Goal: Information Seeking & Learning: Learn about a topic

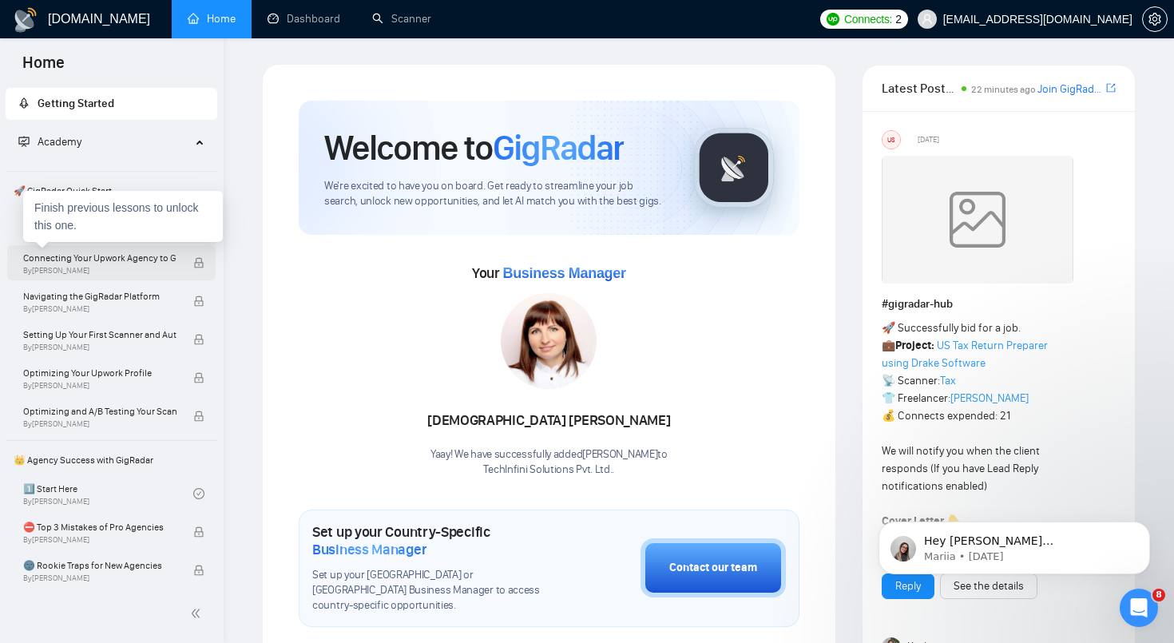
click at [145, 264] on span "Connecting Your Upwork Agency to GigRadar" at bounding box center [99, 258] width 153 height 16
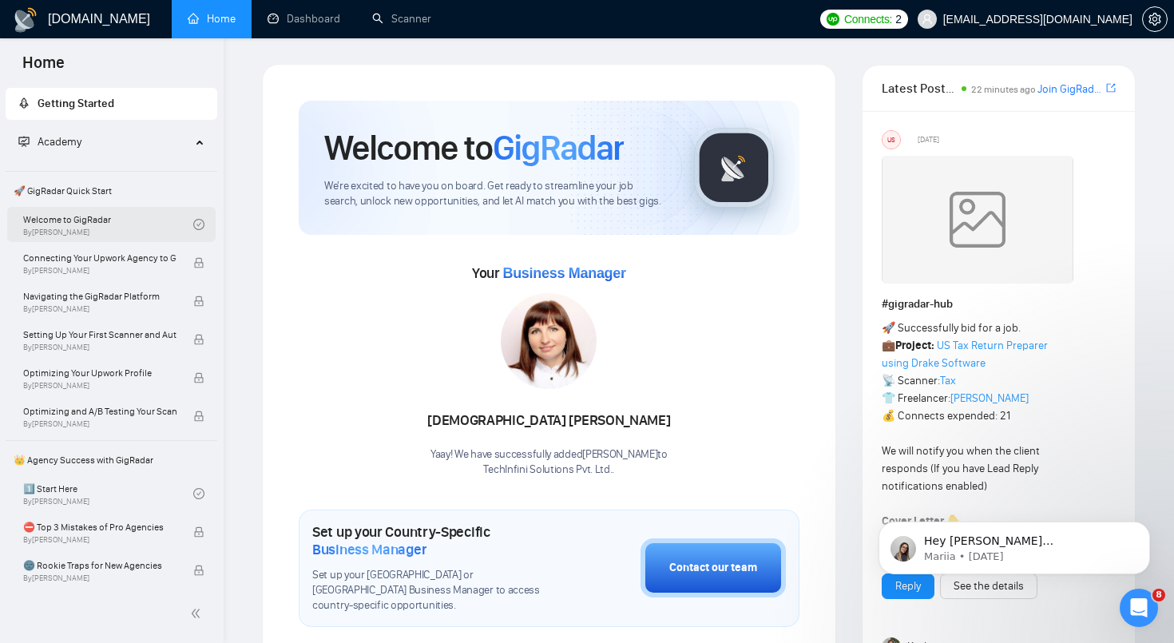
click at [105, 226] on link "Welcome to GigRadar By [PERSON_NAME]" at bounding box center [108, 224] width 170 height 35
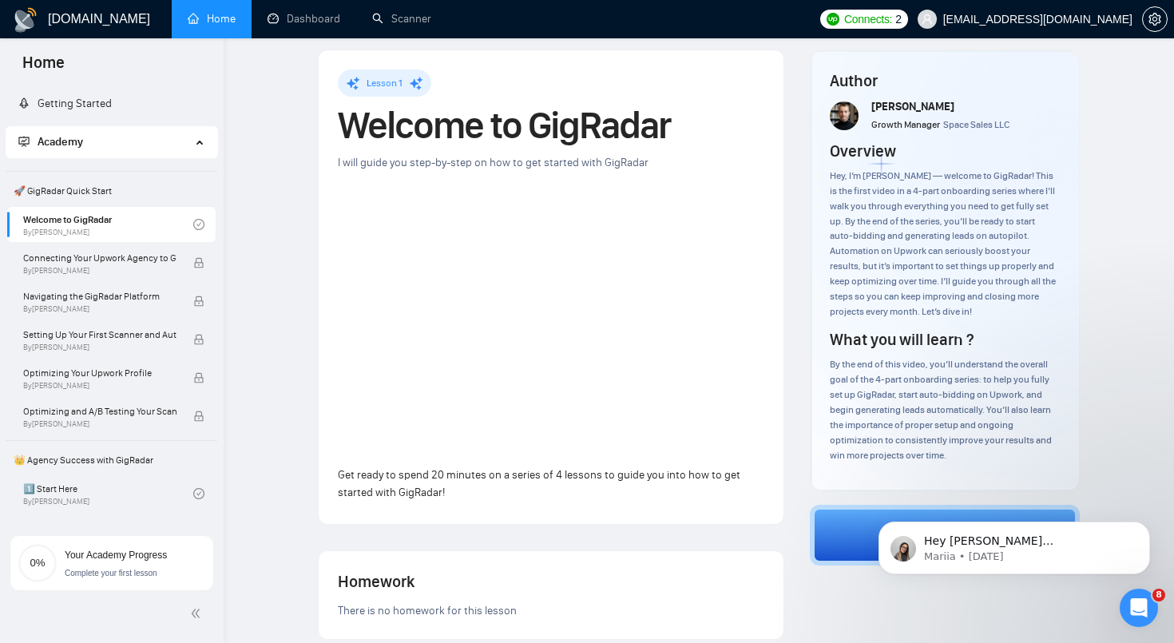
scroll to position [24, 0]
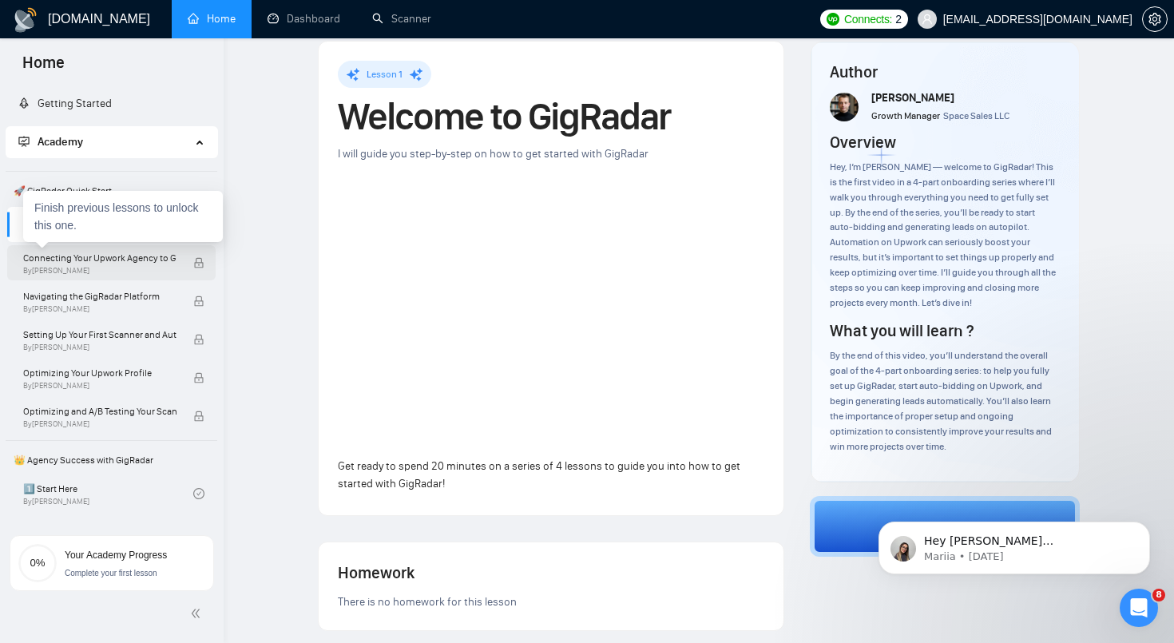
click at [141, 260] on span "Connecting Your Upwork Agency to GigRadar" at bounding box center [99, 258] width 153 height 16
click at [65, 252] on span "Connecting Your Upwork Agency to GigRadar" at bounding box center [99, 258] width 153 height 16
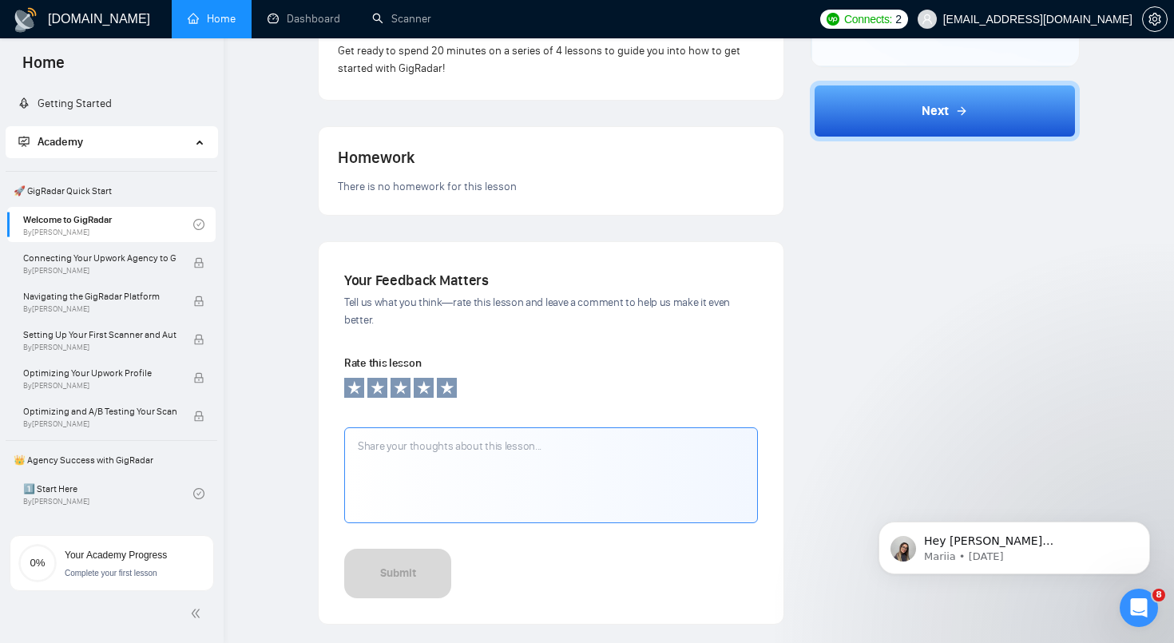
scroll to position [430, 0]
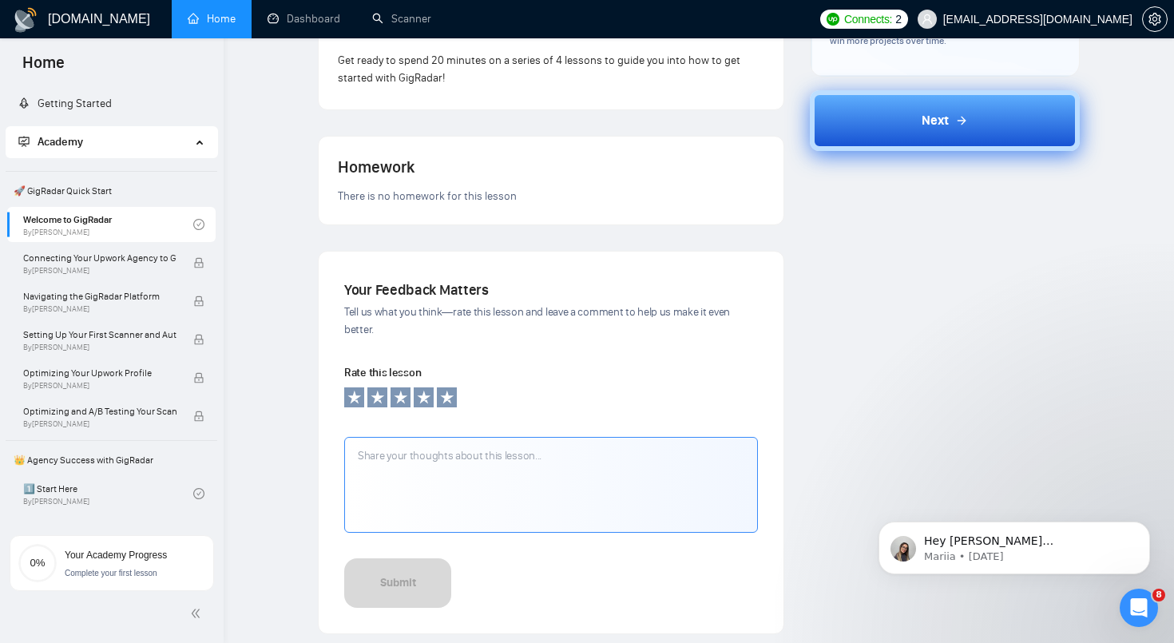
click at [1052, 117] on button "Next" at bounding box center [945, 120] width 270 height 61
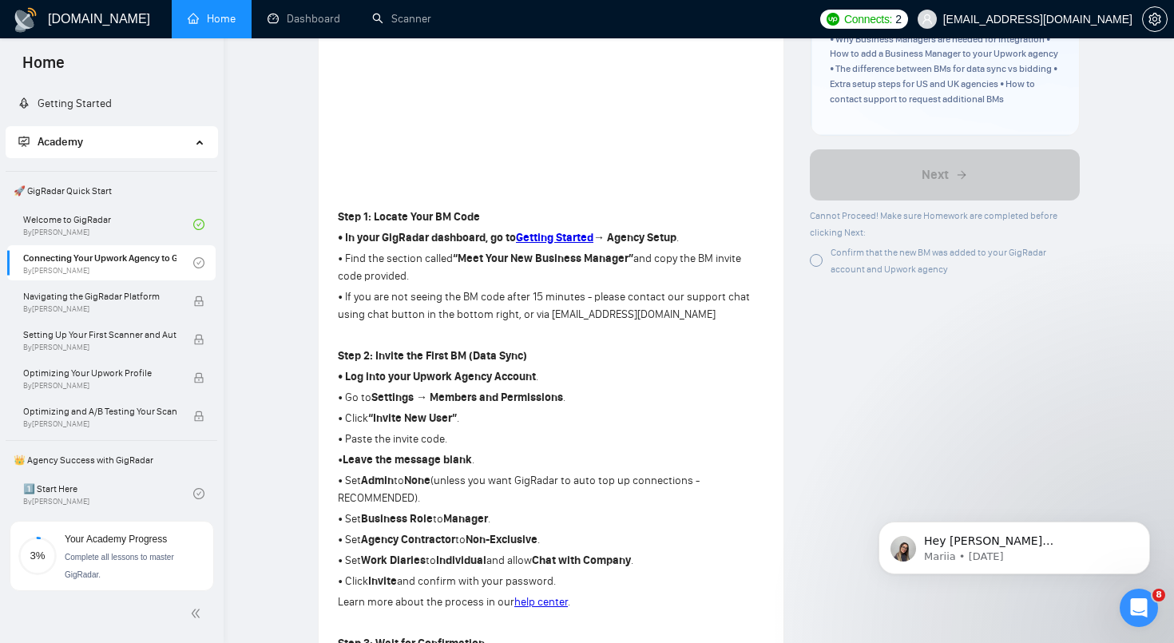
scroll to position [251, 0]
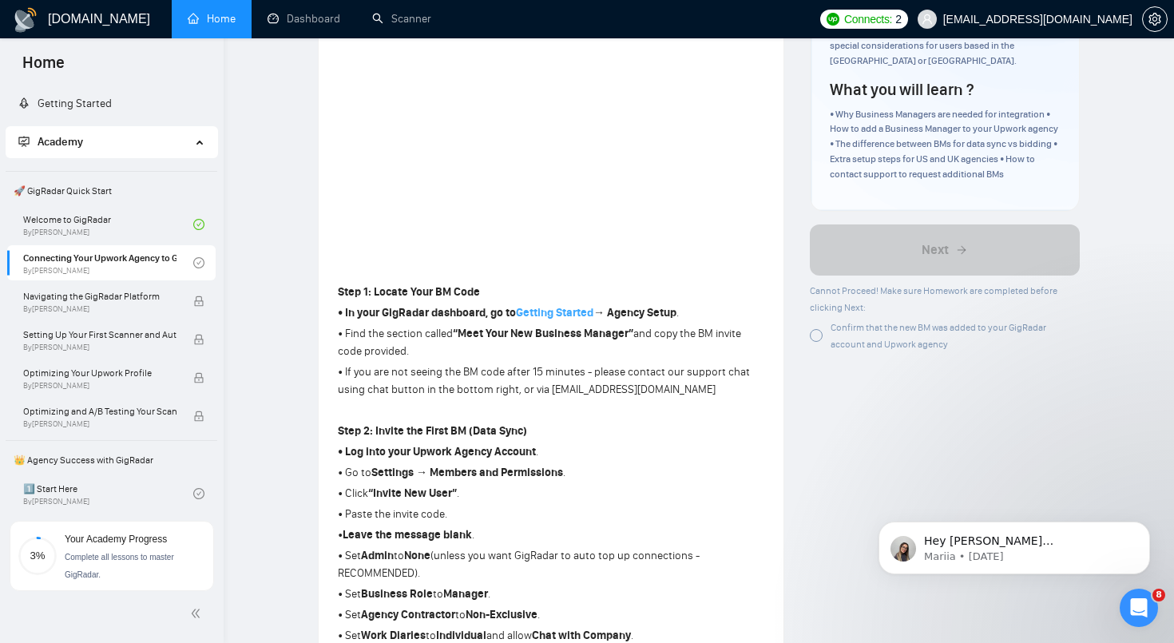
click at [557, 311] on strong "Getting Started" at bounding box center [554, 313] width 77 height 14
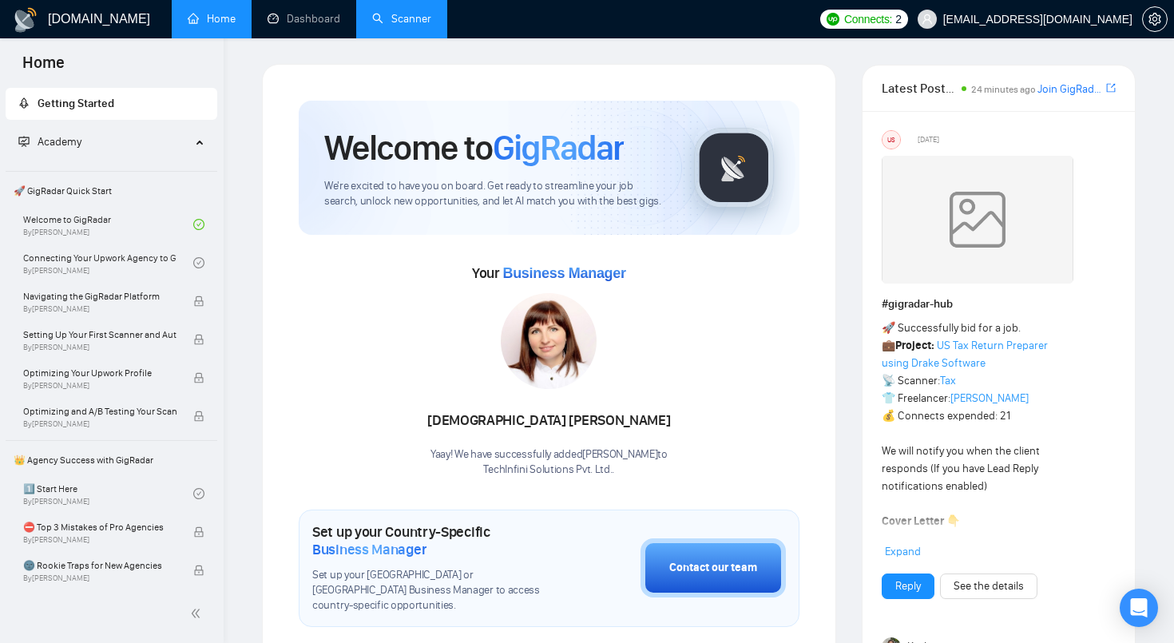
click at [393, 16] on link "Scanner" at bounding box center [401, 19] width 59 height 14
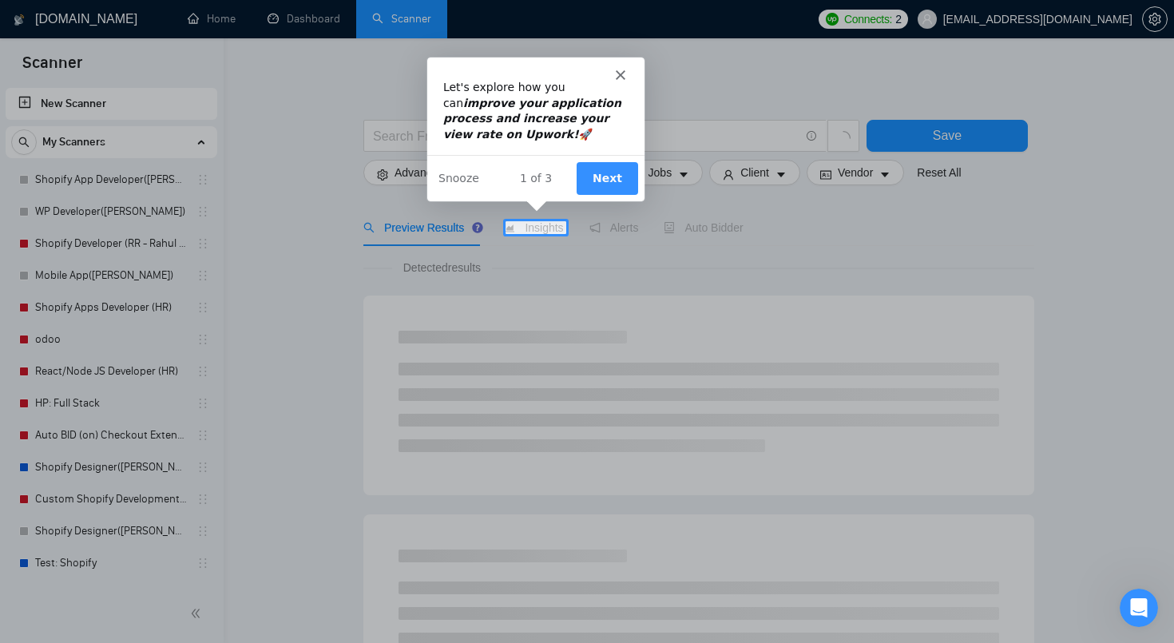
click at [607, 171] on button "Next" at bounding box center [605, 177] width 61 height 33
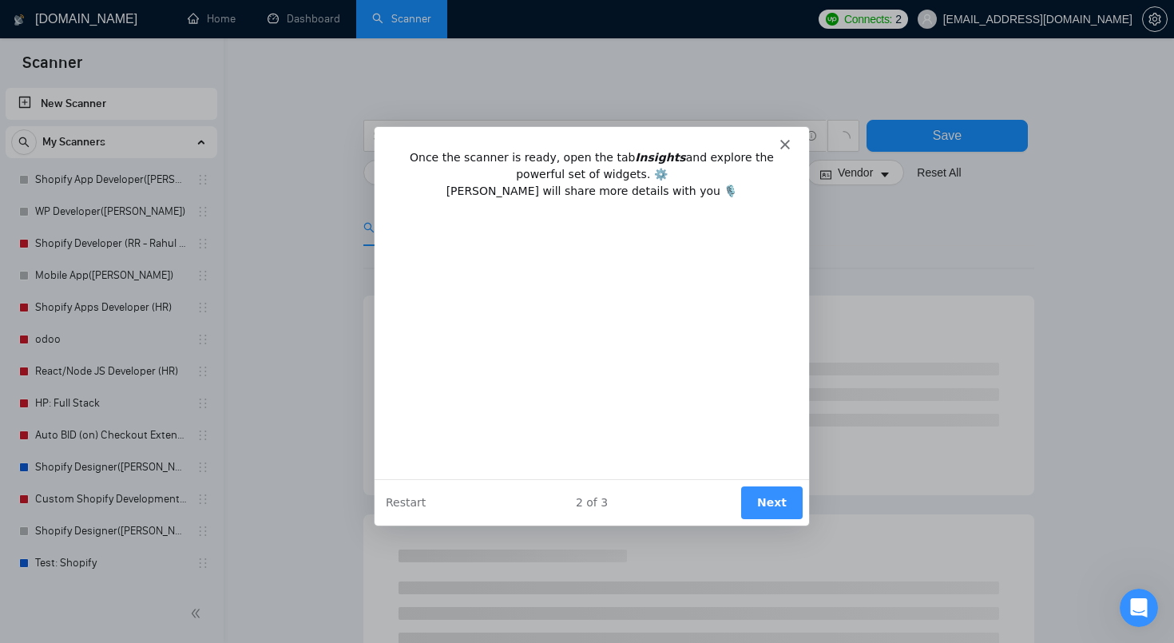
click at [770, 505] on button "Next" at bounding box center [770, 502] width 61 height 33
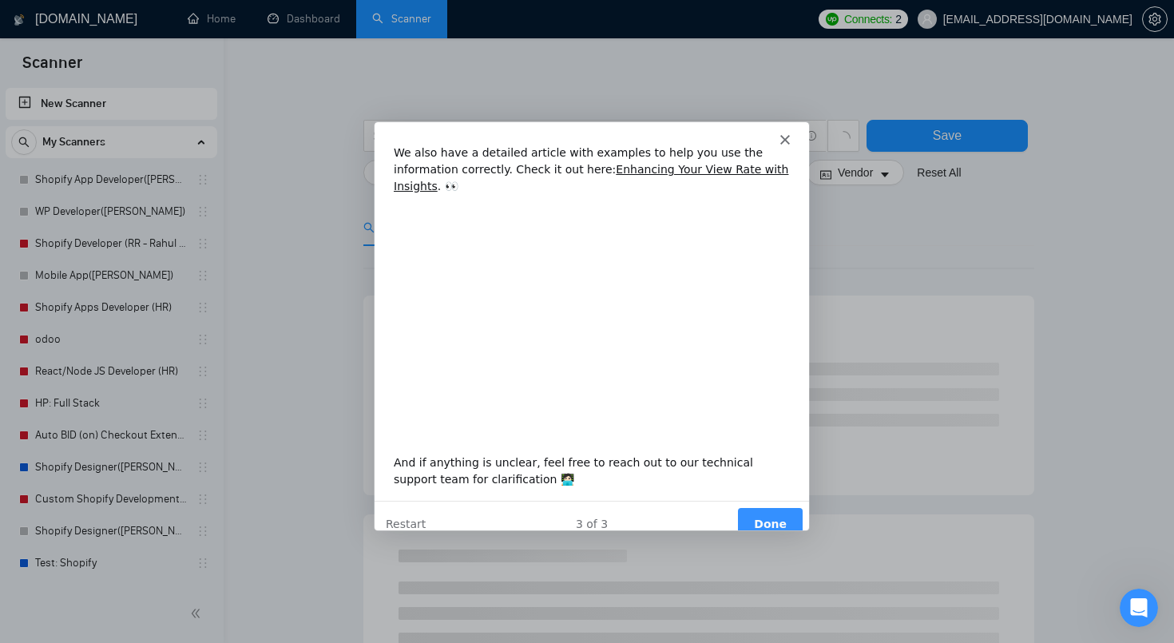
click at [775, 507] on button "Done" at bounding box center [769, 523] width 65 height 33
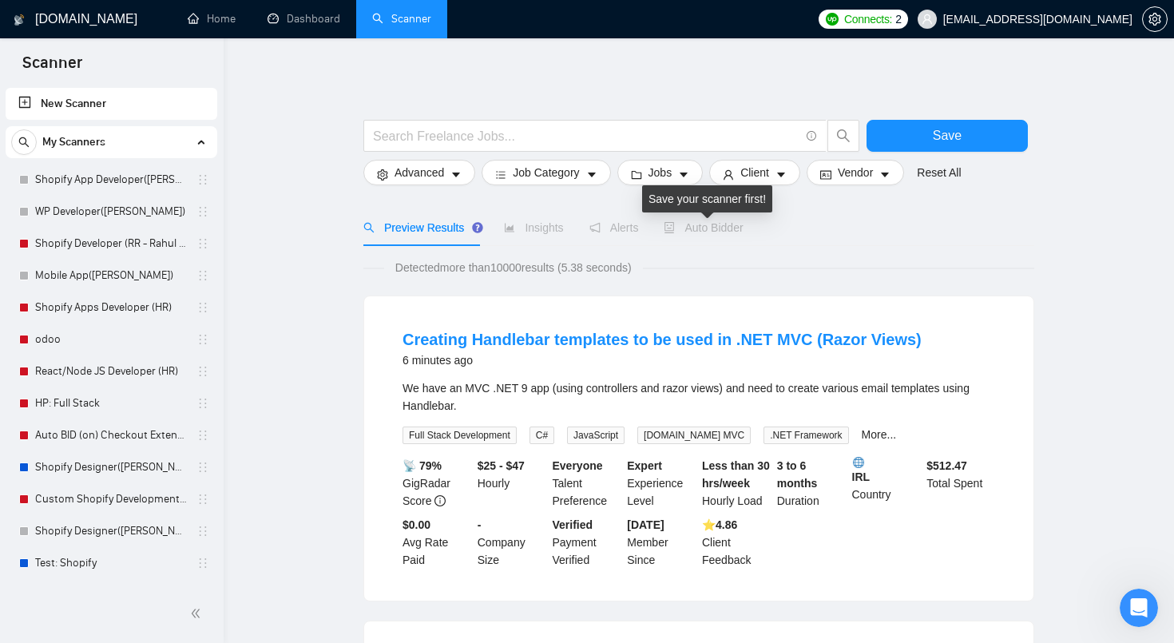
click at [723, 228] on span "Auto Bidder" at bounding box center [703, 227] width 79 height 13
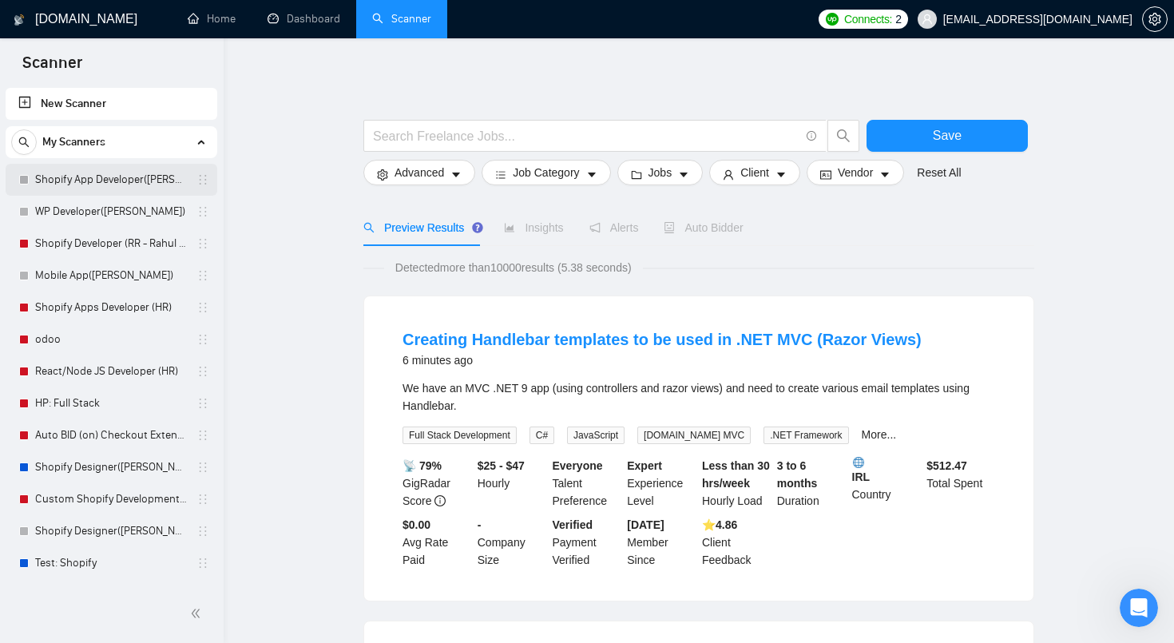
click at [109, 176] on link "Shopify App Developer(TM - Tikendra)" at bounding box center [111, 180] width 152 height 32
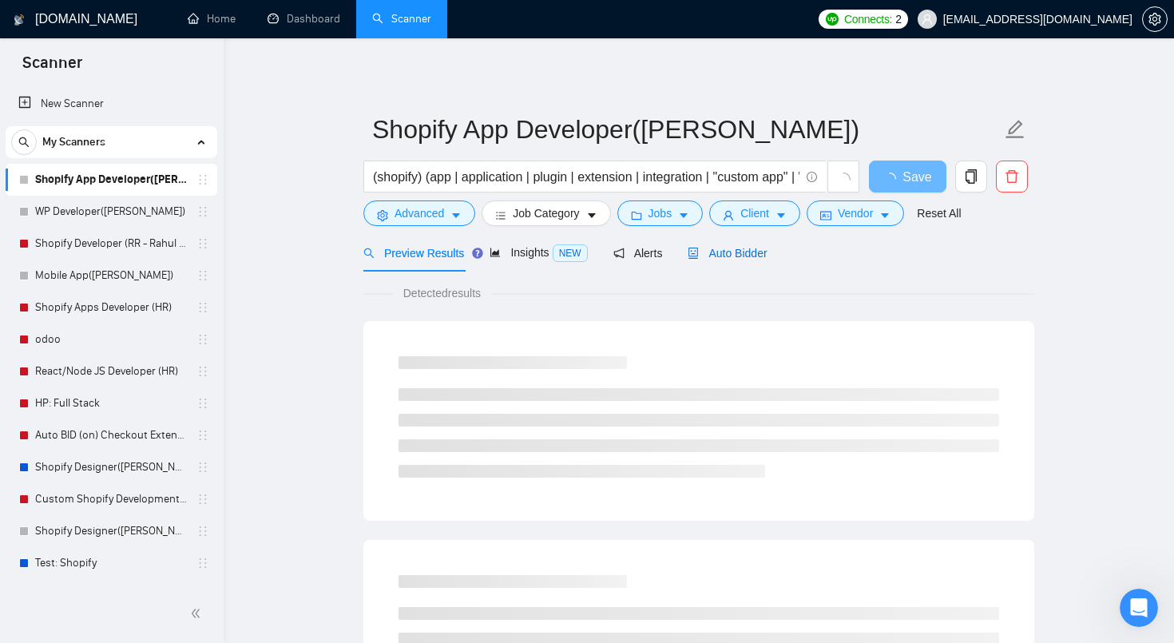
click at [723, 250] on span "Auto Bidder" at bounding box center [727, 253] width 79 height 13
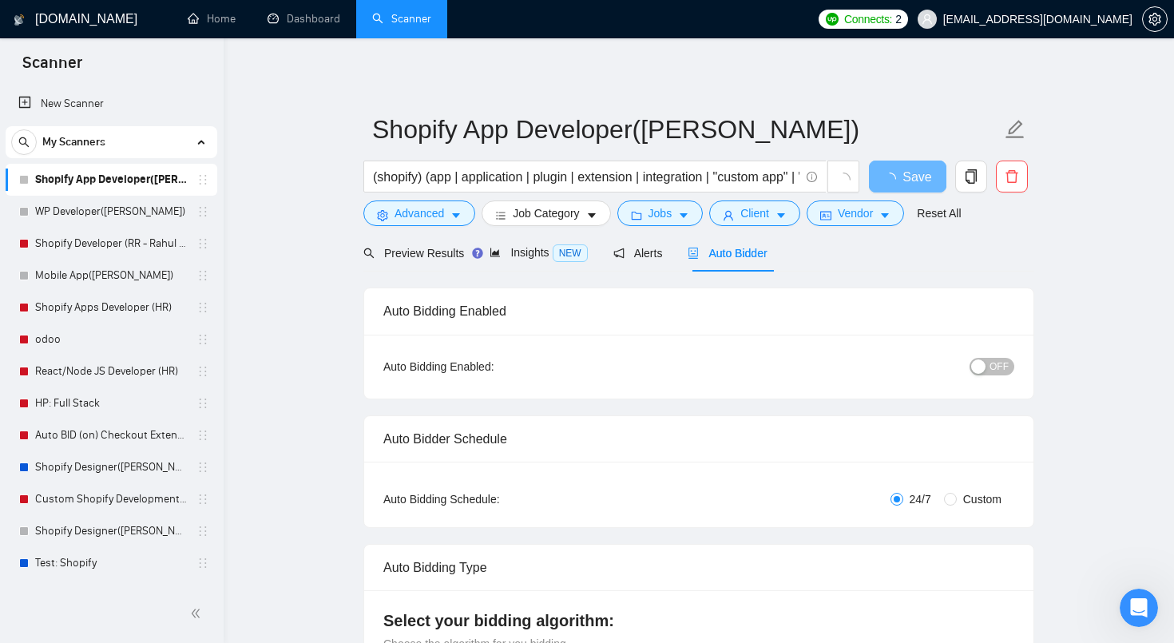
radio input "false"
radio input "true"
checkbox input "true"
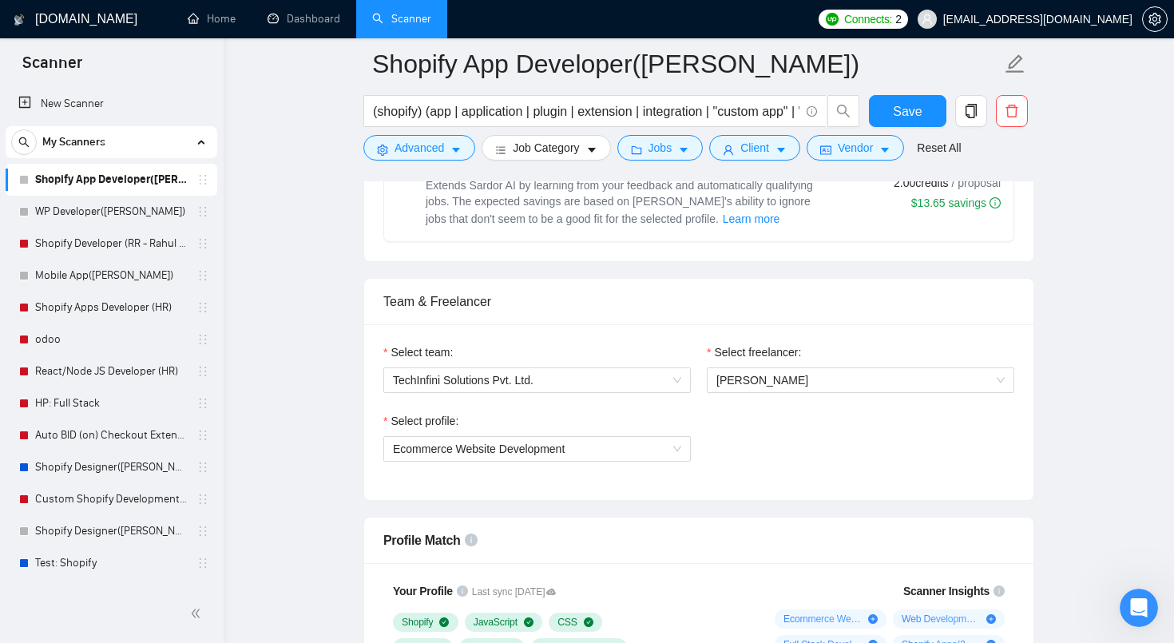
scroll to position [919, 0]
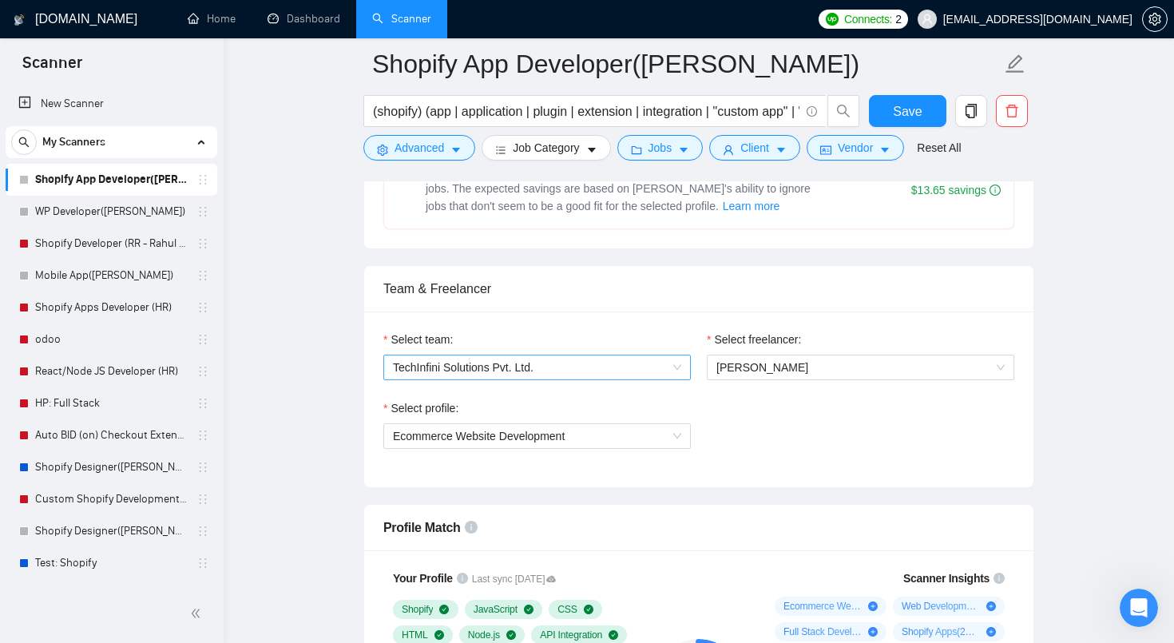
click at [652, 363] on span "TechInfini Solutions Pvt. Ltd." at bounding box center [537, 367] width 288 height 24
click at [632, 315] on div "Select team: TechInfini Solutions Pvt. Ltd. TechInfini Solutions Pvt. Ltd. Sele…" at bounding box center [698, 399] width 669 height 176
click at [769, 367] on span "Tikendra Maitry" at bounding box center [762, 367] width 92 height 13
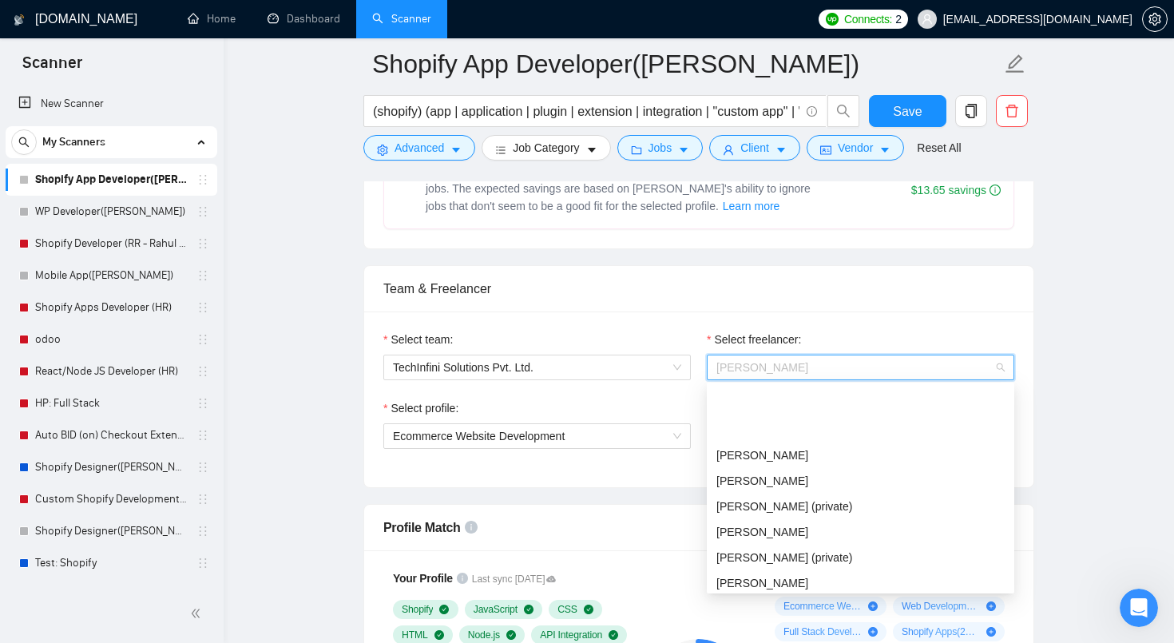
scroll to position [477, 0]
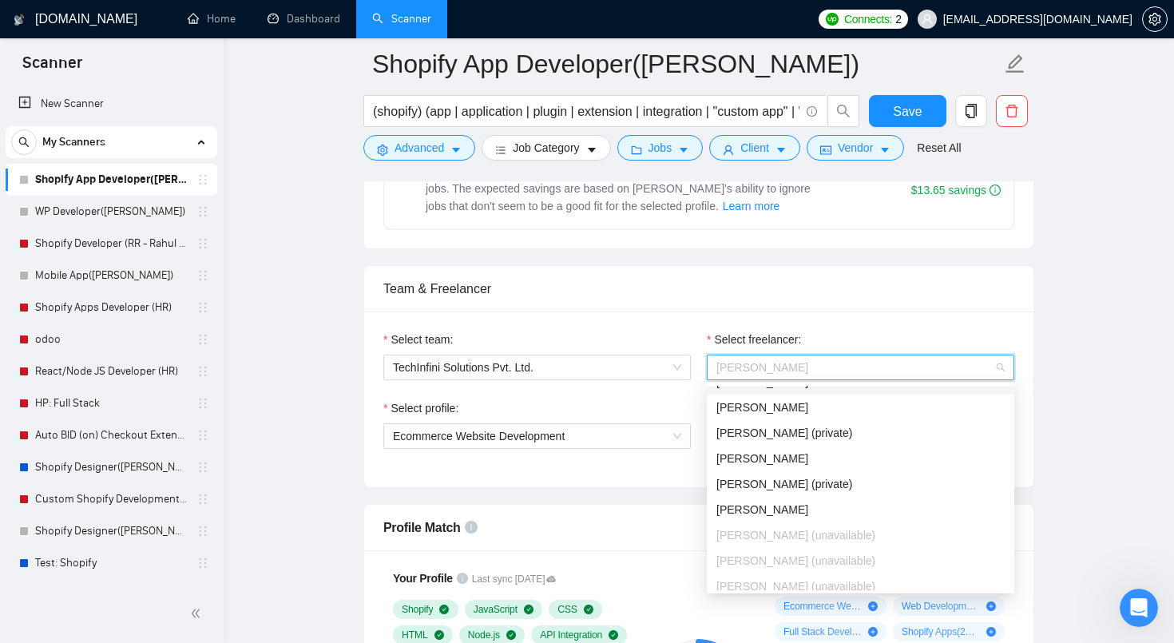
click at [794, 361] on span "Tikendra Maitry" at bounding box center [762, 367] width 92 height 13
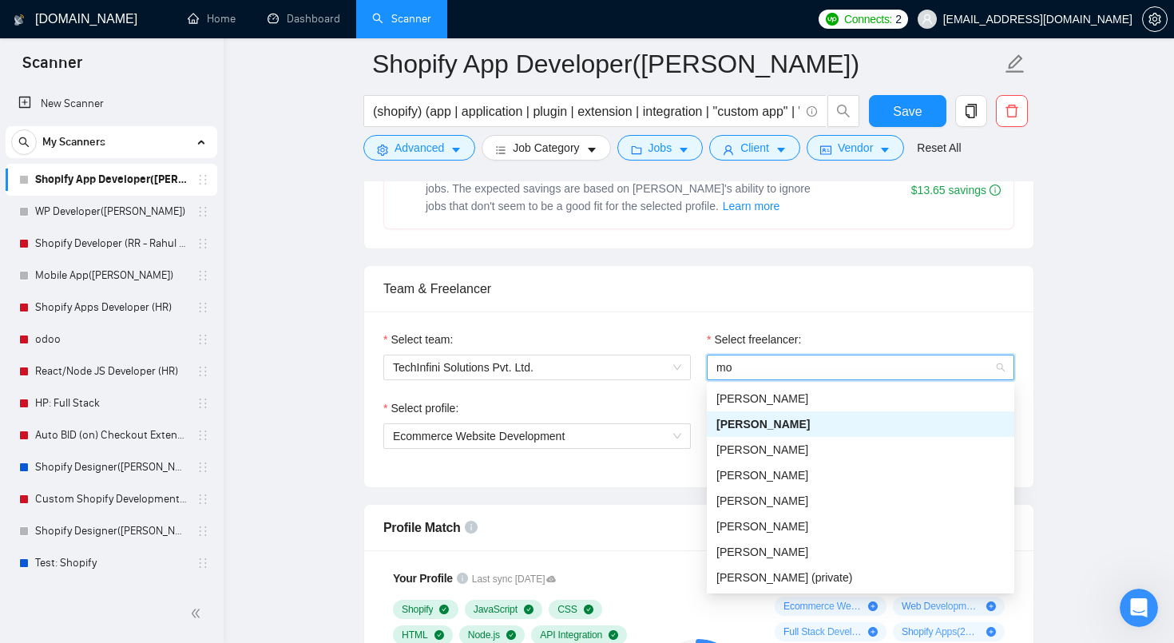
scroll to position [0, 0]
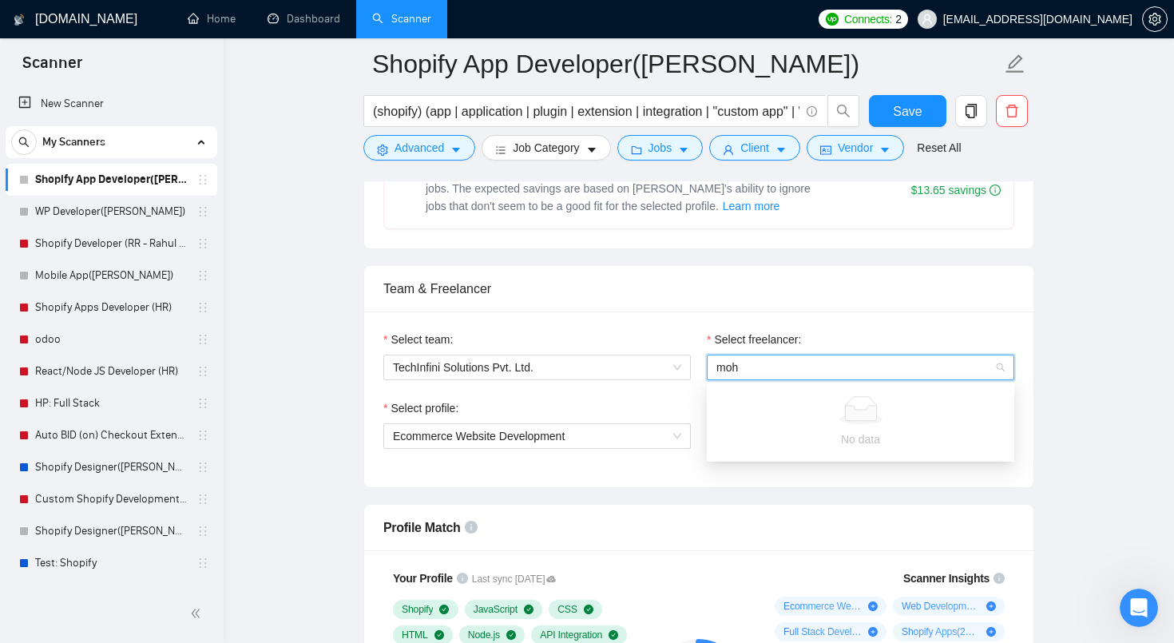
type input "mohi"
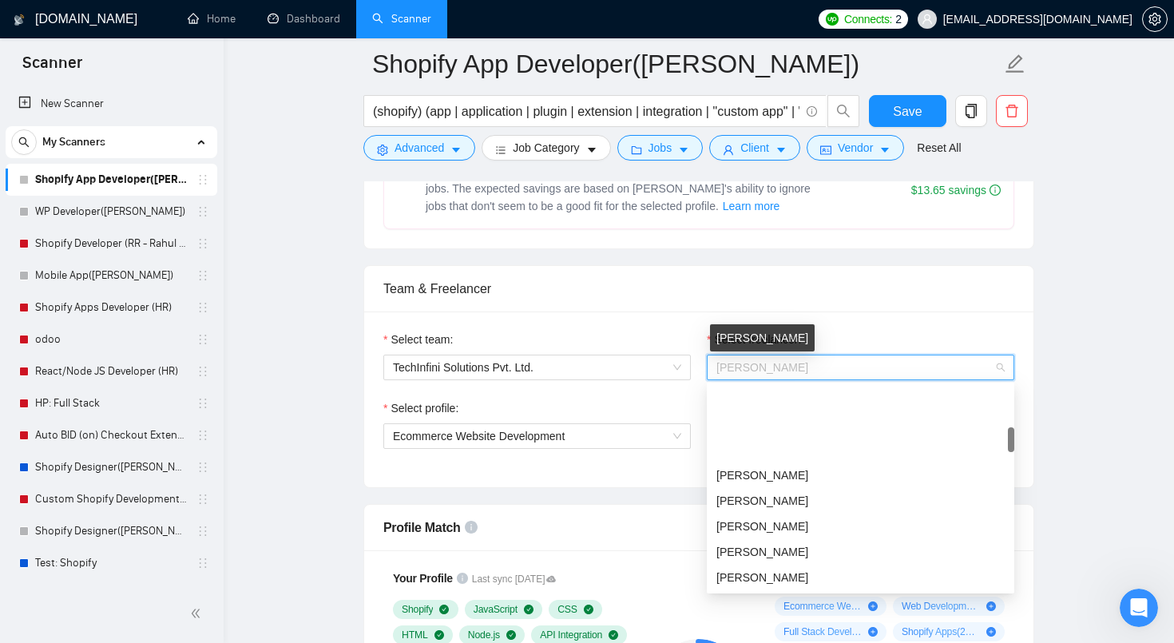
scroll to position [102, 0]
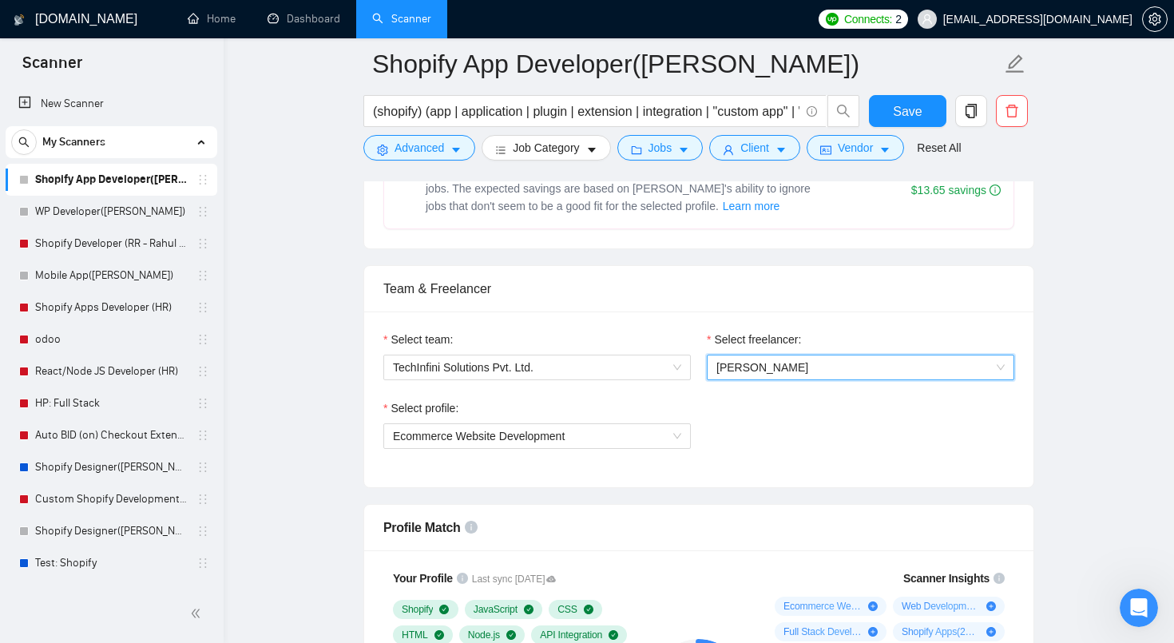
click at [629, 290] on div "Team & Freelancer" at bounding box center [698, 289] width 631 height 46
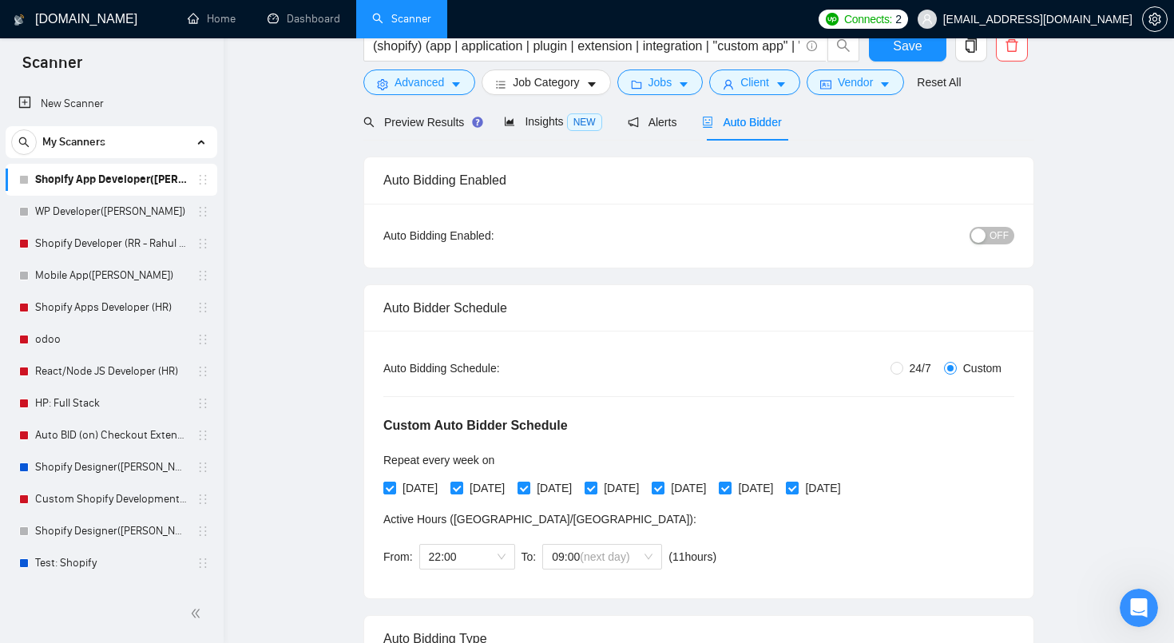
scroll to position [0, 0]
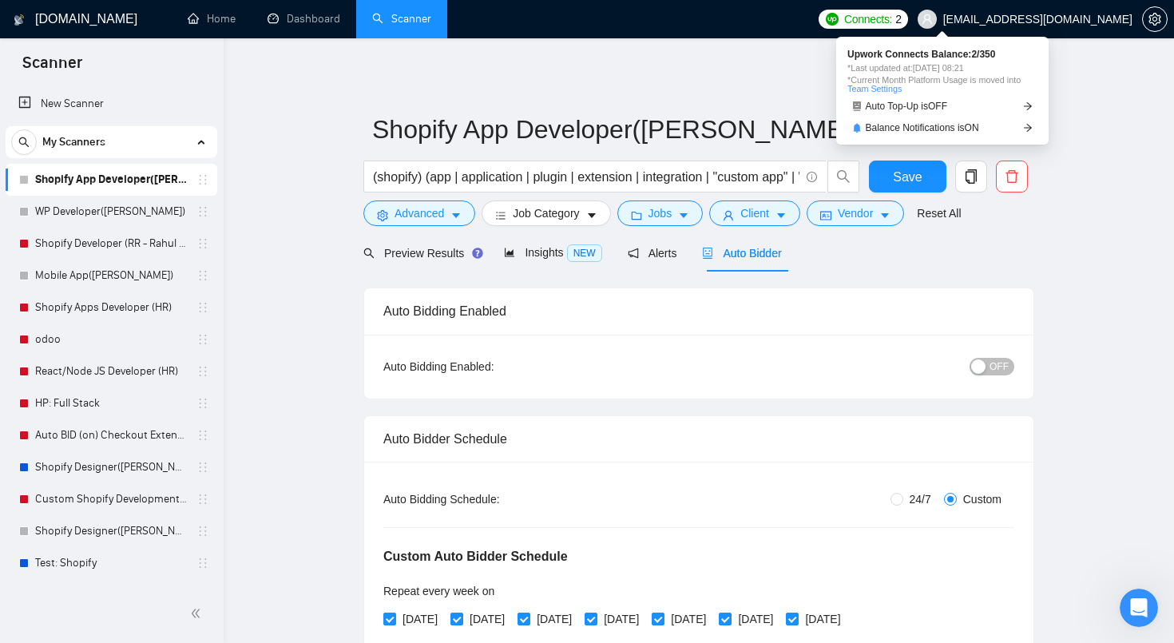
click at [892, 17] on span "Connects:" at bounding box center [868, 19] width 48 height 18
click at [940, 51] on span "Upwork Connects Balance: 2 / 350" at bounding box center [942, 55] width 190 height 10
click at [919, 105] on span "Auto Top-Up is OFF" at bounding box center [907, 106] width 82 height 10
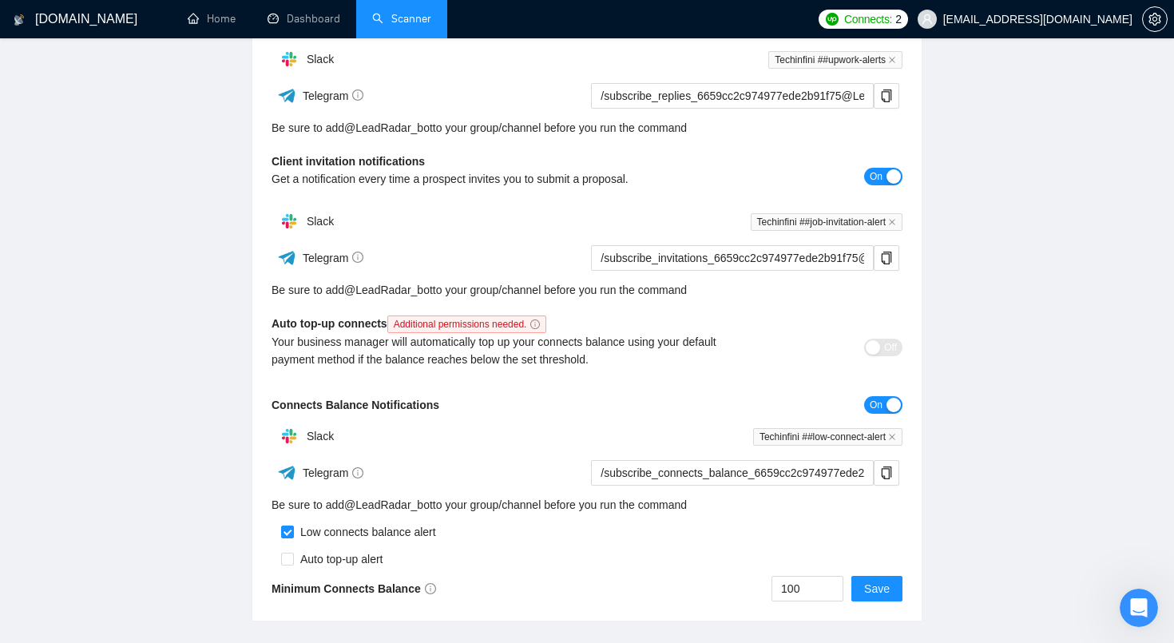
scroll to position [289, 0]
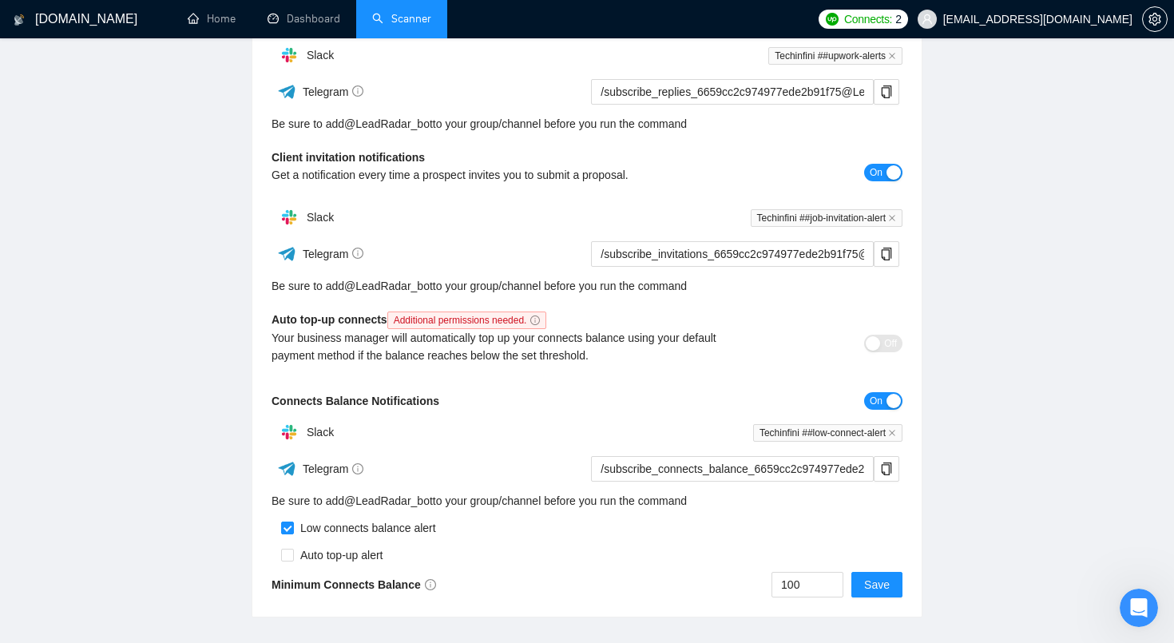
click at [461, 321] on span "Additional permissions needed." at bounding box center [467, 320] width 160 height 18
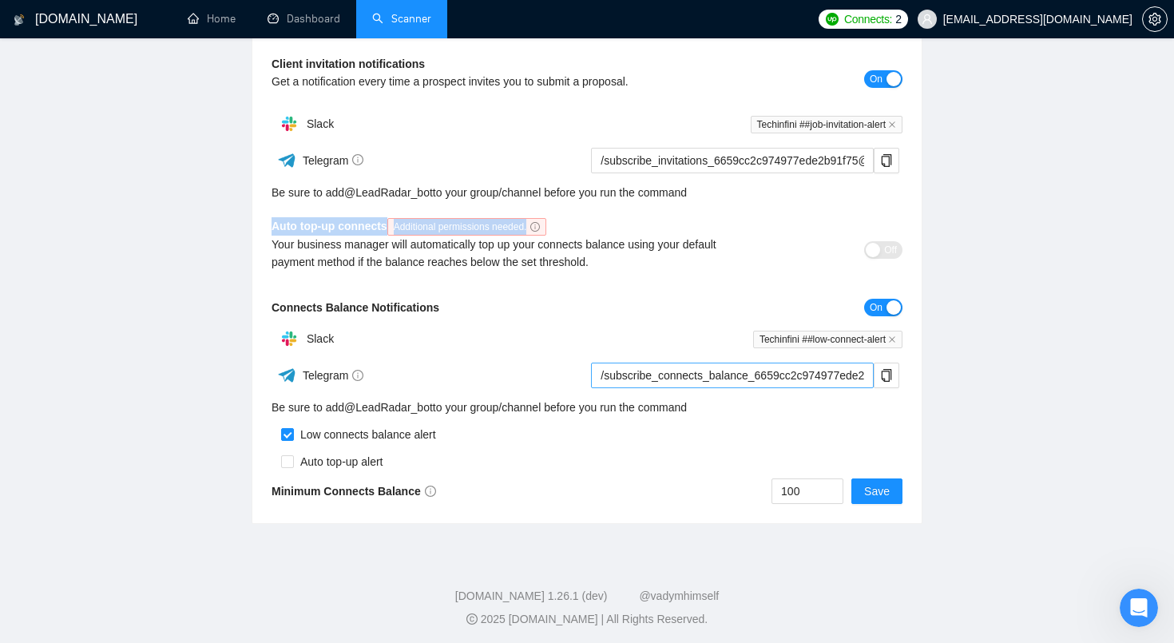
scroll to position [0, 0]
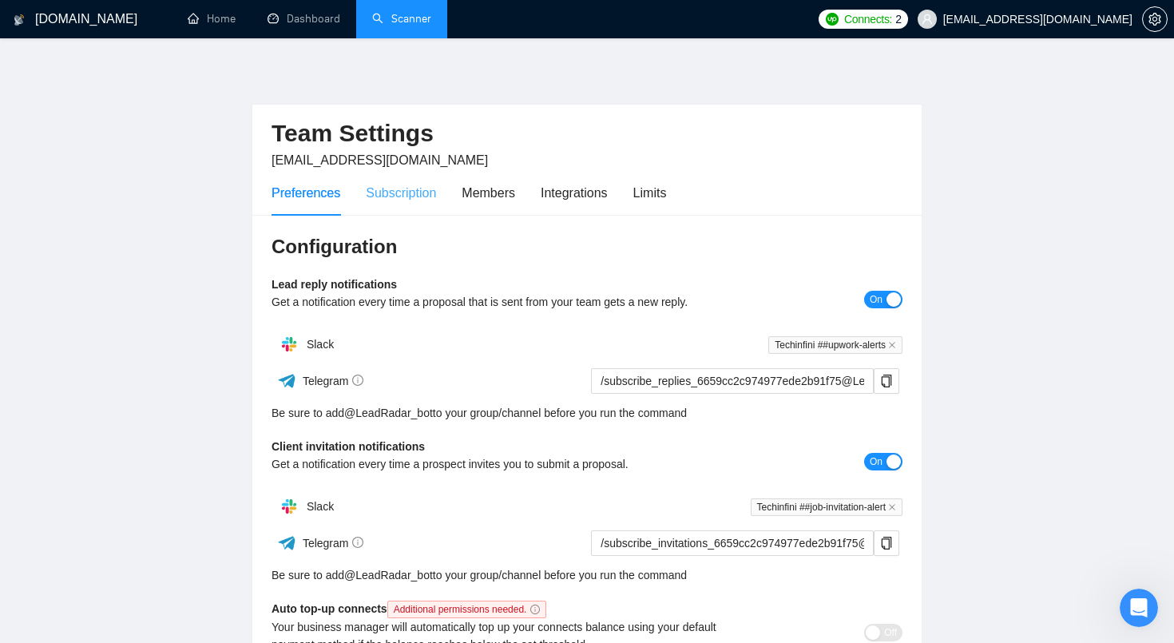
click at [394, 205] on div "Subscription" at bounding box center [401, 193] width 70 height 46
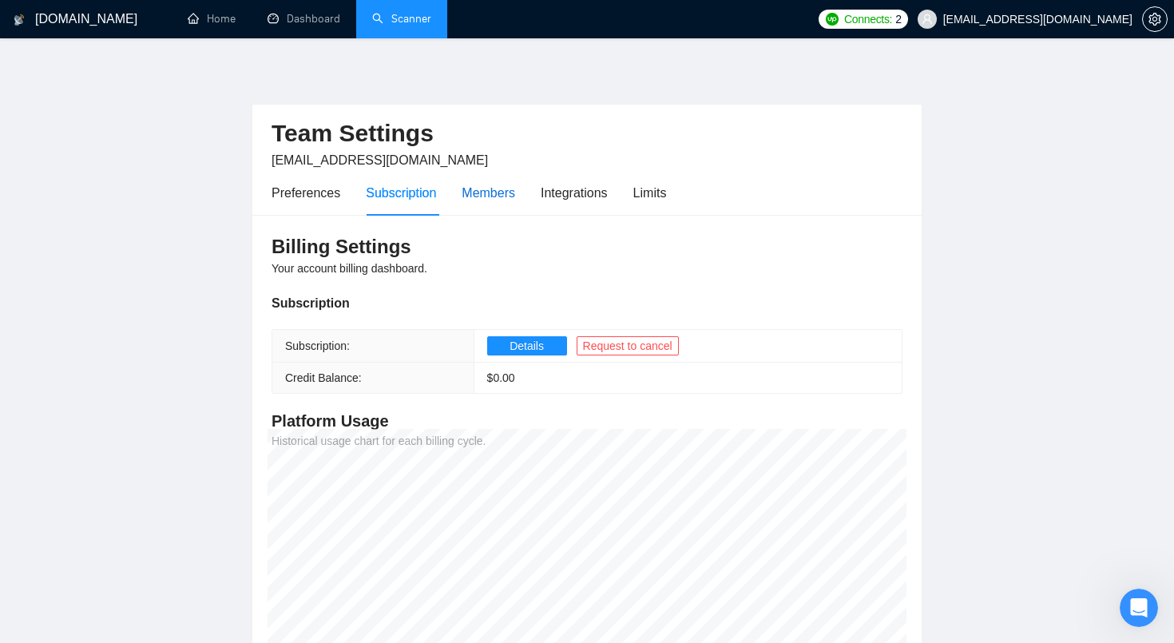
click at [498, 193] on div "Members" at bounding box center [489, 193] width 54 height 20
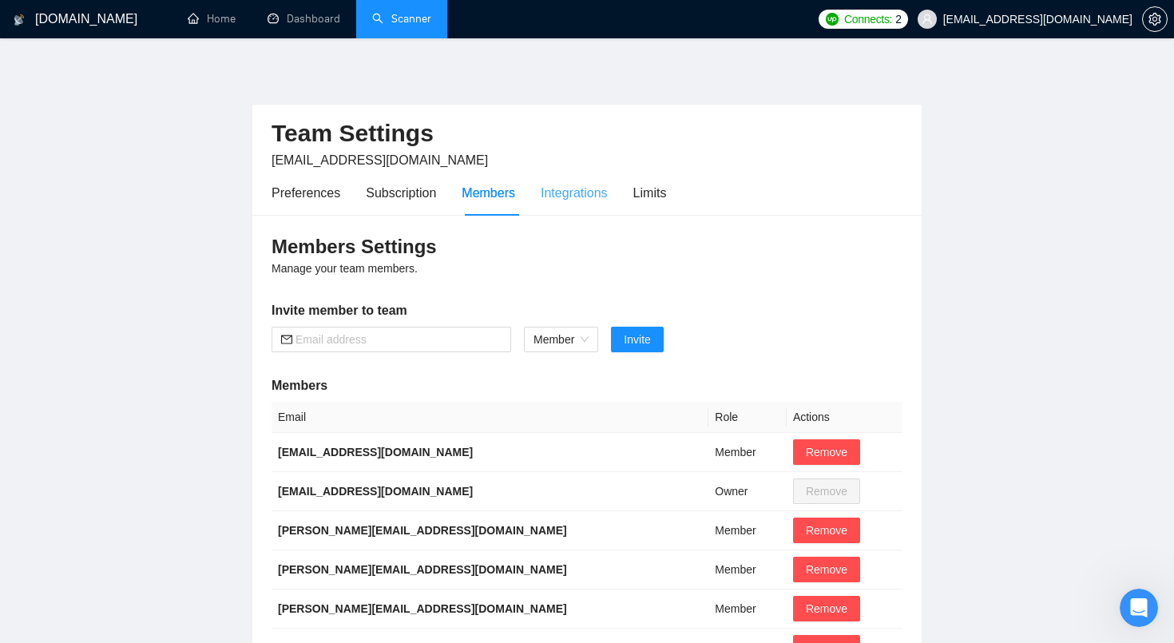
click at [557, 208] on div "Integrations" at bounding box center [574, 193] width 67 height 46
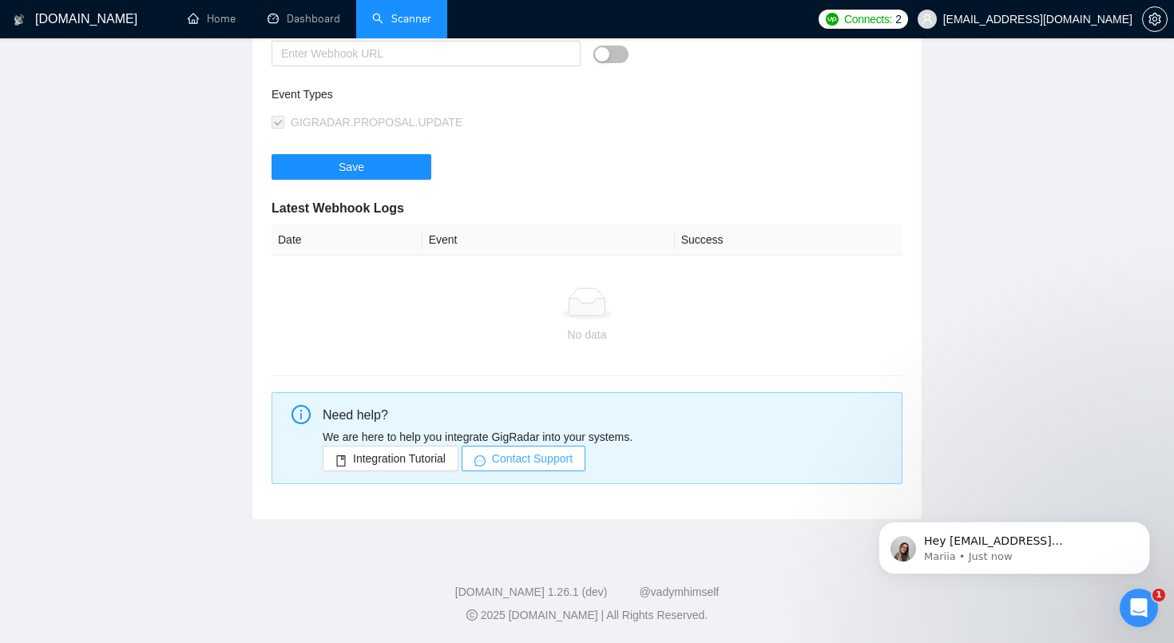
click at [533, 466] on span "Contact Support" at bounding box center [532, 459] width 81 height 18
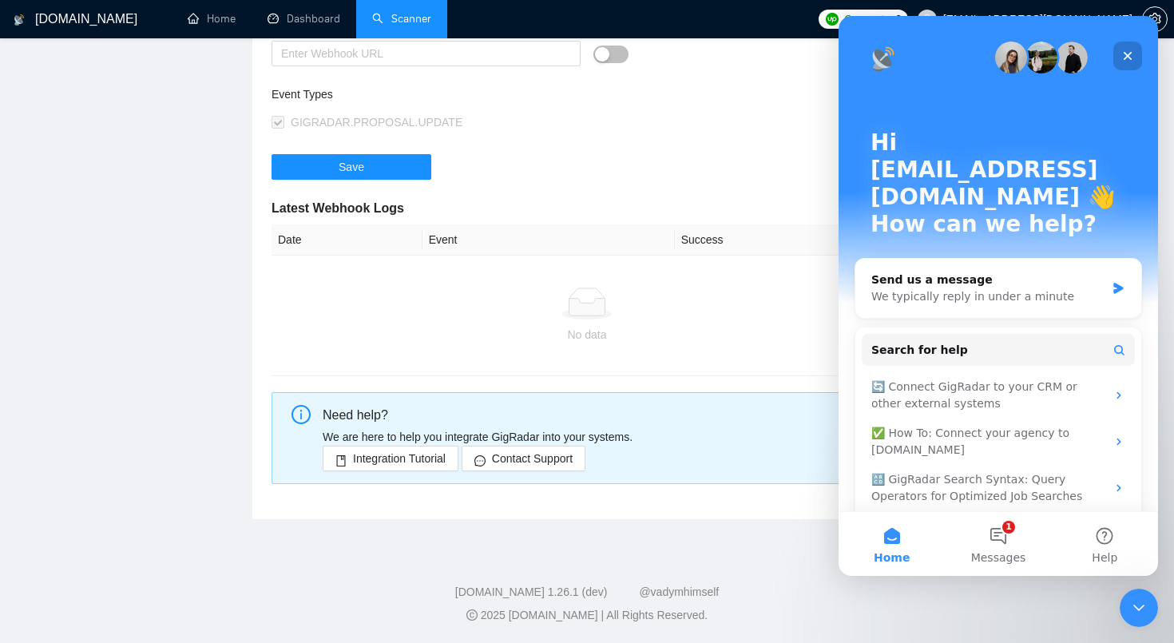
click at [1134, 59] on div "Close" at bounding box center [1127, 56] width 29 height 29
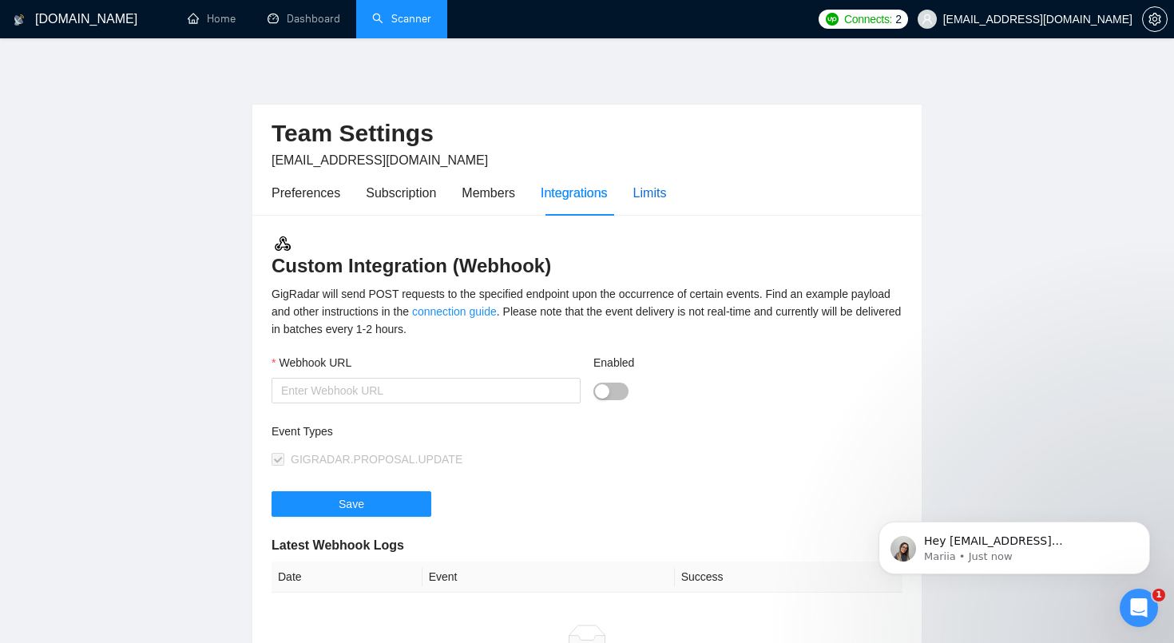
click at [664, 192] on div "Limits" at bounding box center [650, 193] width 34 height 20
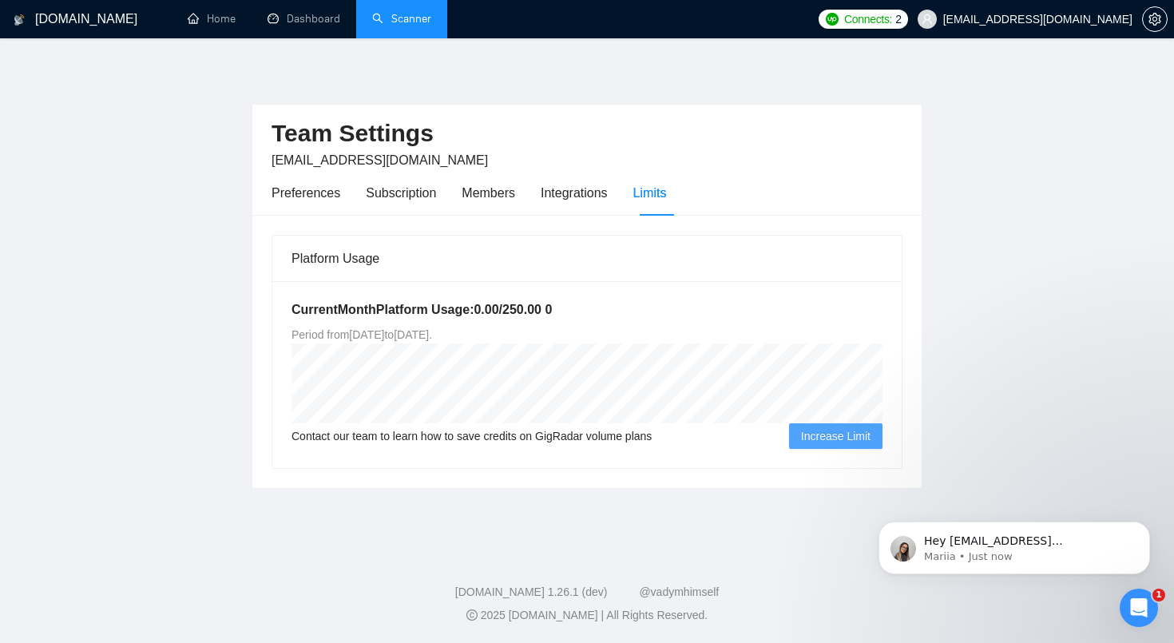
click at [1031, 232] on main "Team Settings rahul@techinfini.com Preferences Subscription Members Integration…" at bounding box center [587, 292] width 1123 height 456
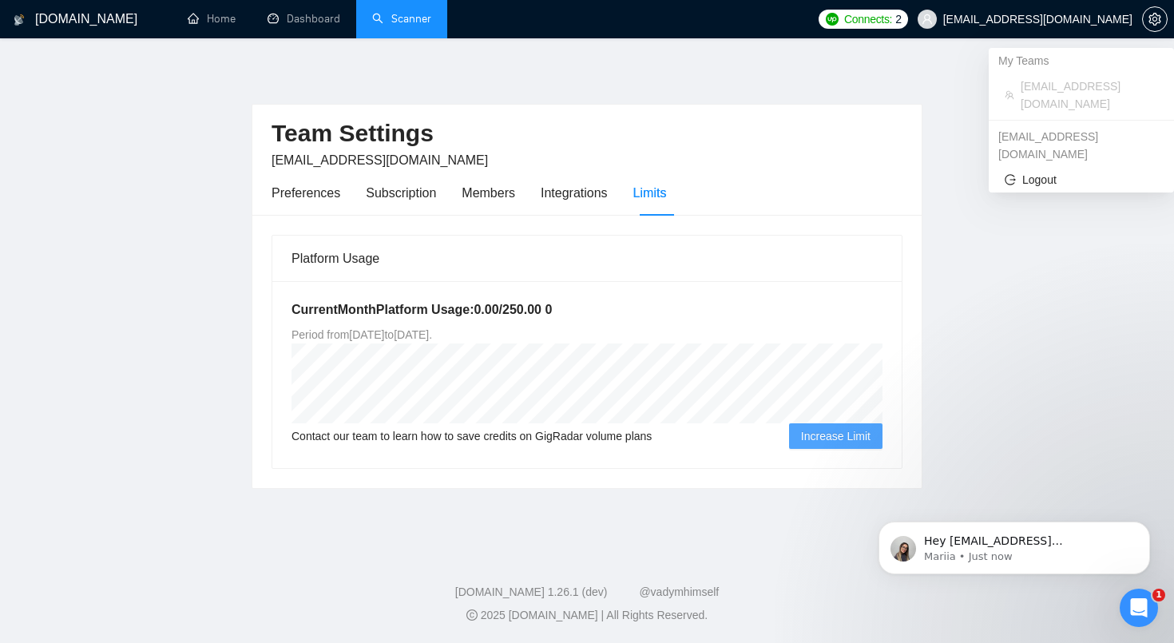
click at [1107, 19] on span "[EMAIL_ADDRESS][DOMAIN_NAME]" at bounding box center [1037, 19] width 189 height 0
click at [1045, 125] on div "tm@techinfini.com" at bounding box center [1081, 145] width 185 height 43
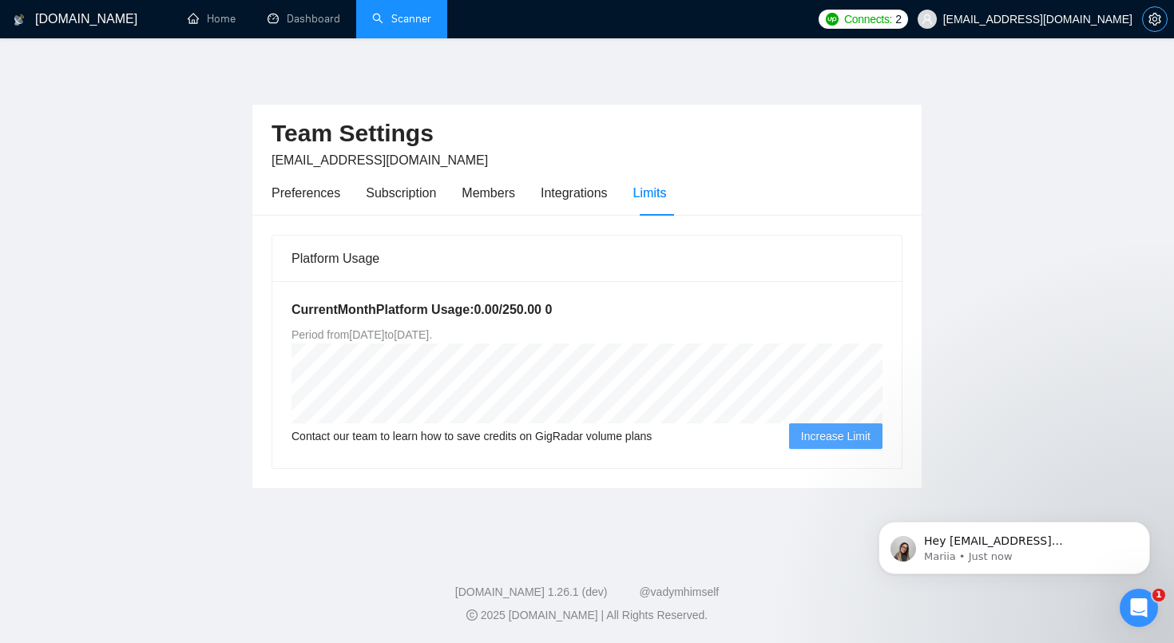
click at [1154, 21] on icon "setting" at bounding box center [1154, 19] width 12 height 13
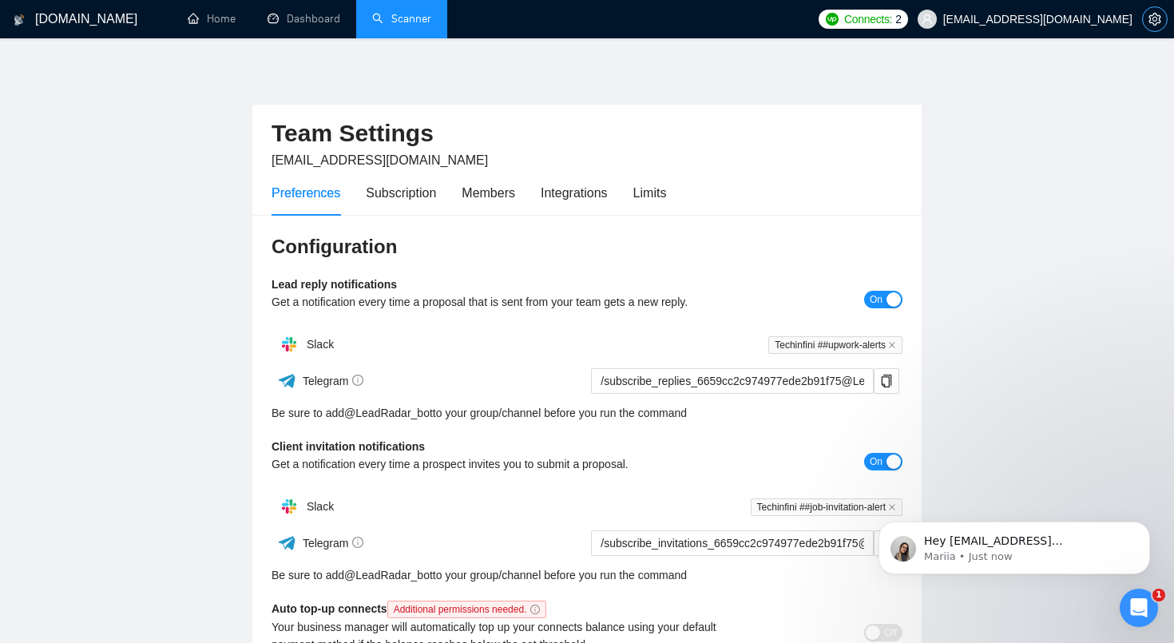
click at [1154, 21] on icon "setting" at bounding box center [1154, 19] width 12 height 13
click at [299, 14] on link "Dashboard" at bounding box center [304, 19] width 73 height 14
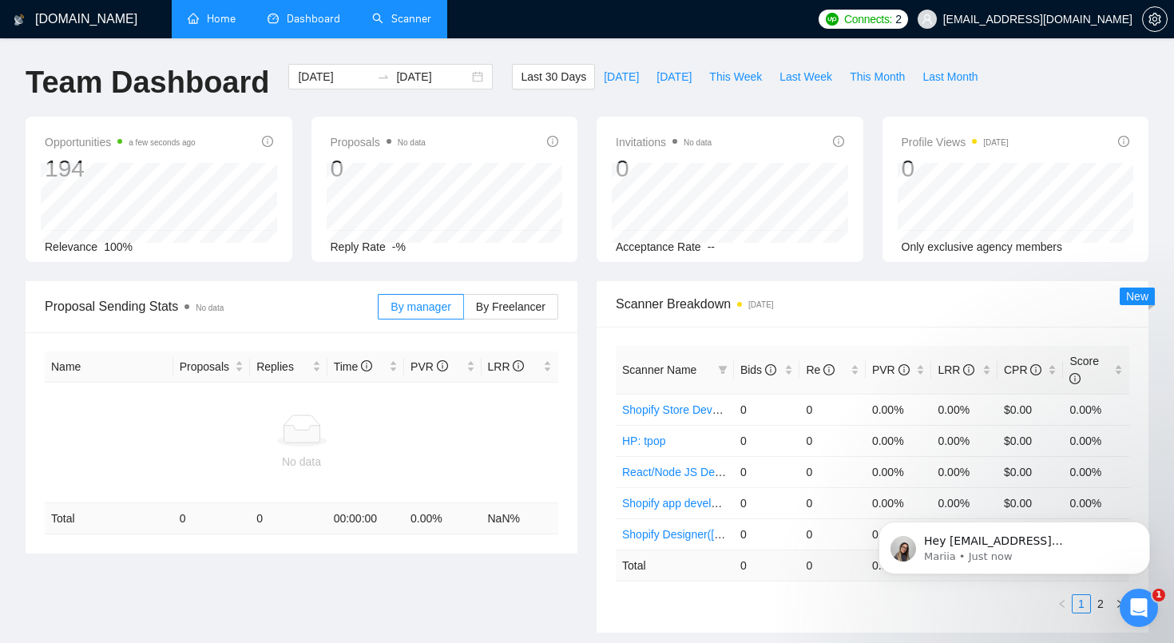
click at [236, 26] on link "Home" at bounding box center [212, 19] width 48 height 14
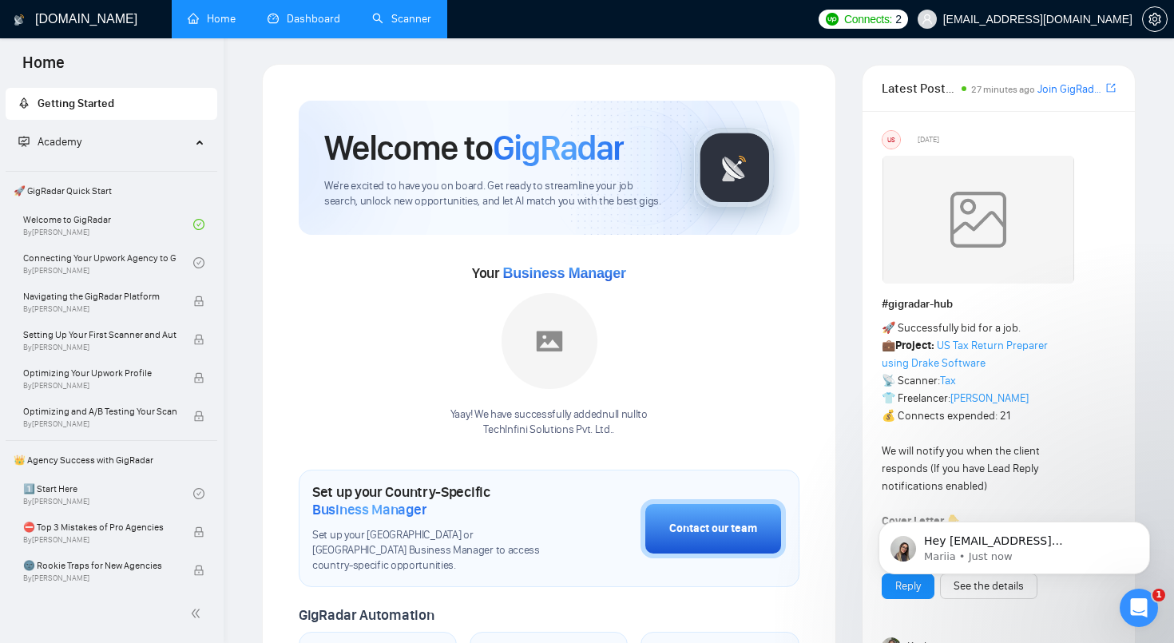
click at [387, 505] on span "Business Manager" at bounding box center [369, 510] width 114 height 18
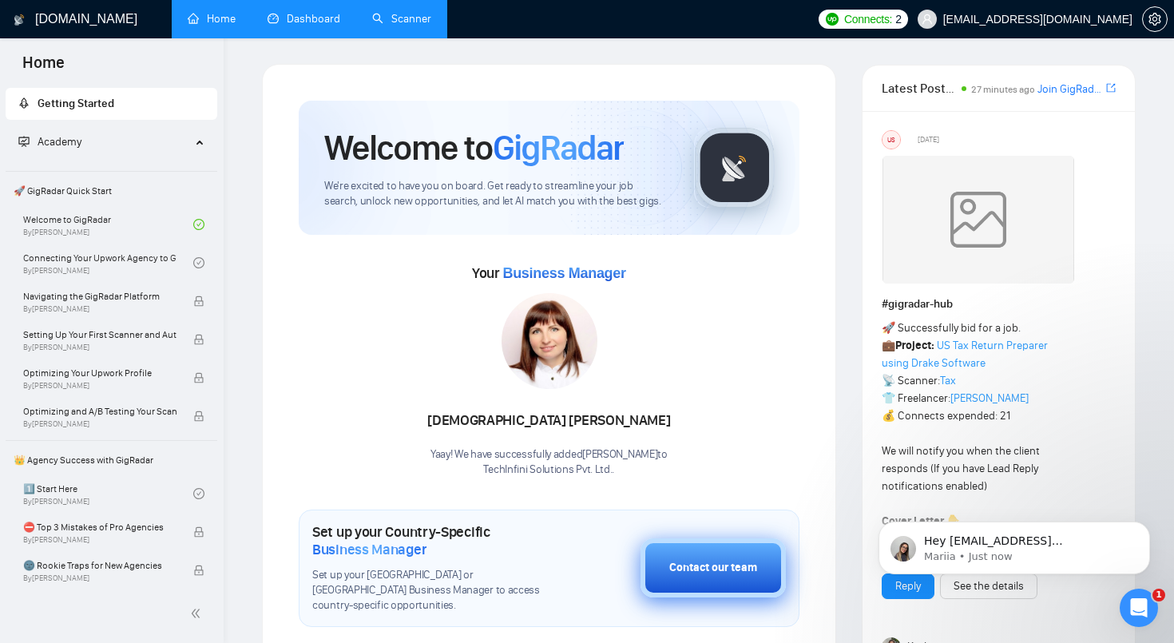
click at [718, 563] on div "Contact our team" at bounding box center [713, 568] width 88 height 18
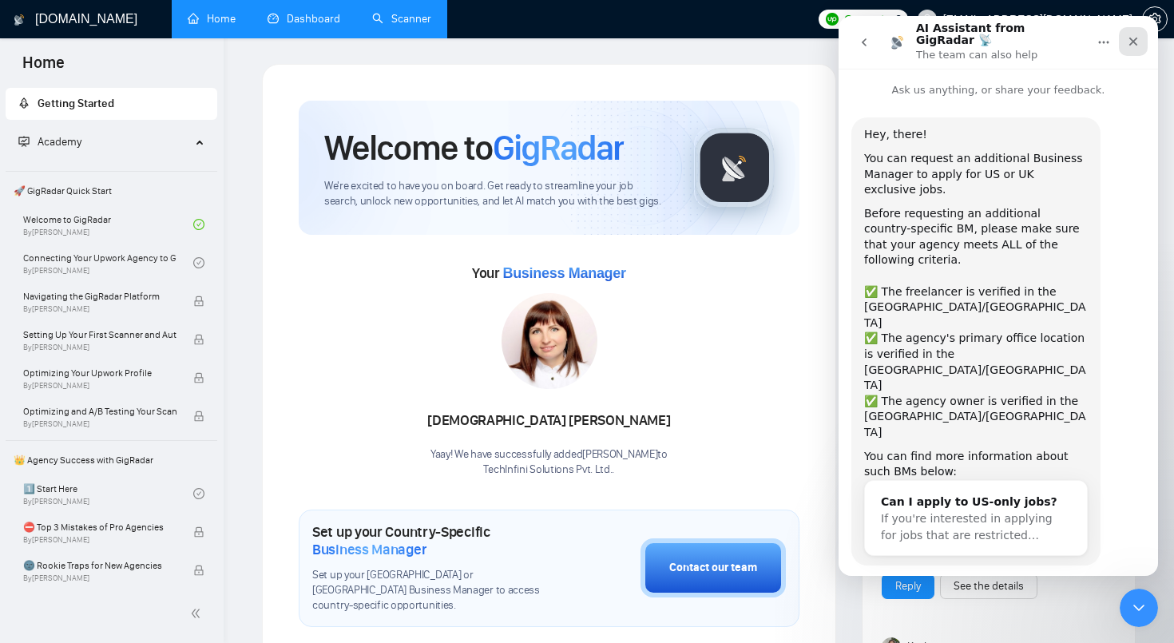
click at [1136, 41] on icon "Close" at bounding box center [1133, 41] width 13 height 13
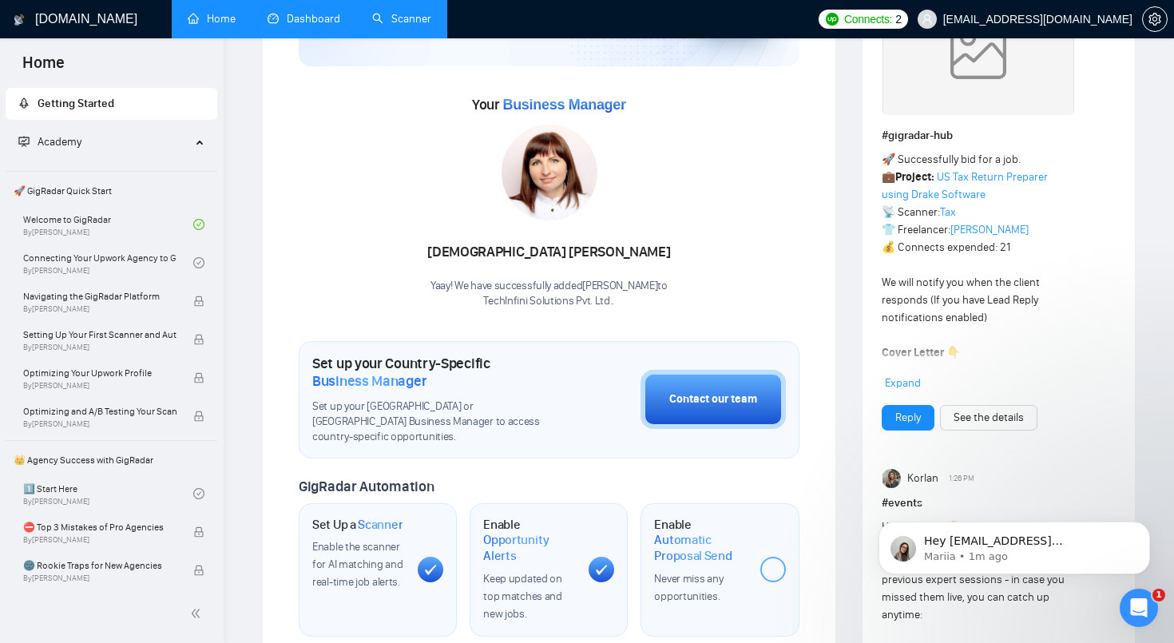
scroll to position [256, 0]
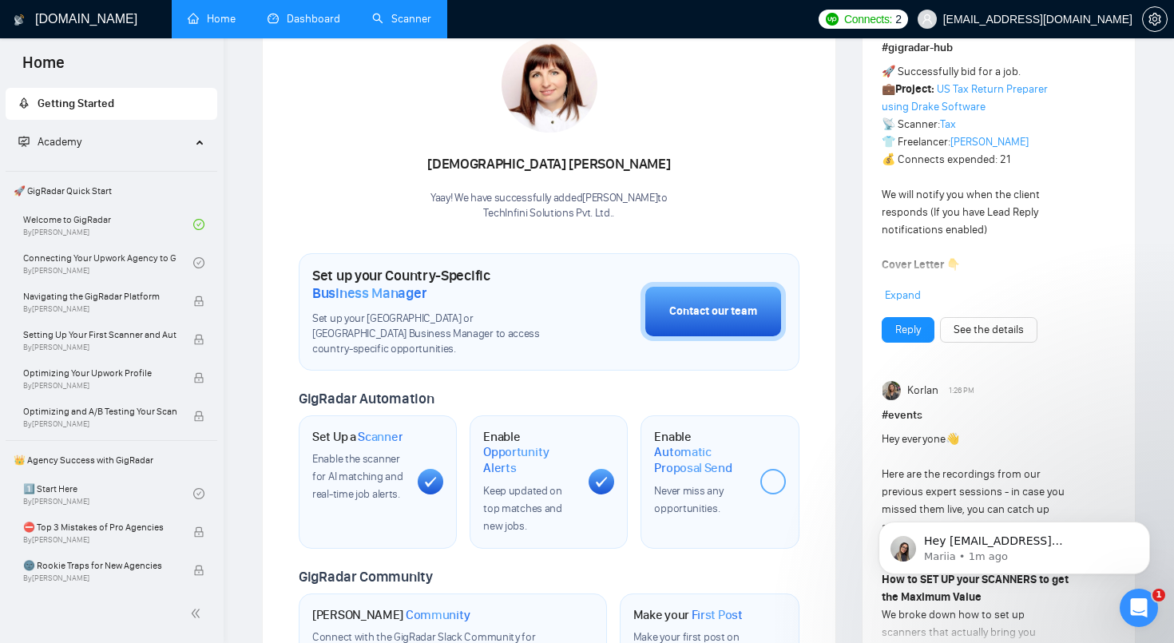
click at [382, 471] on span "Enable the scanner for AI matching and real-time job alerts." at bounding box center [357, 476] width 90 height 49
click at [519, 462] on div "Enable Opportunity Alerts Keep updated on top matches and new jobs." at bounding box center [529, 482] width 93 height 106
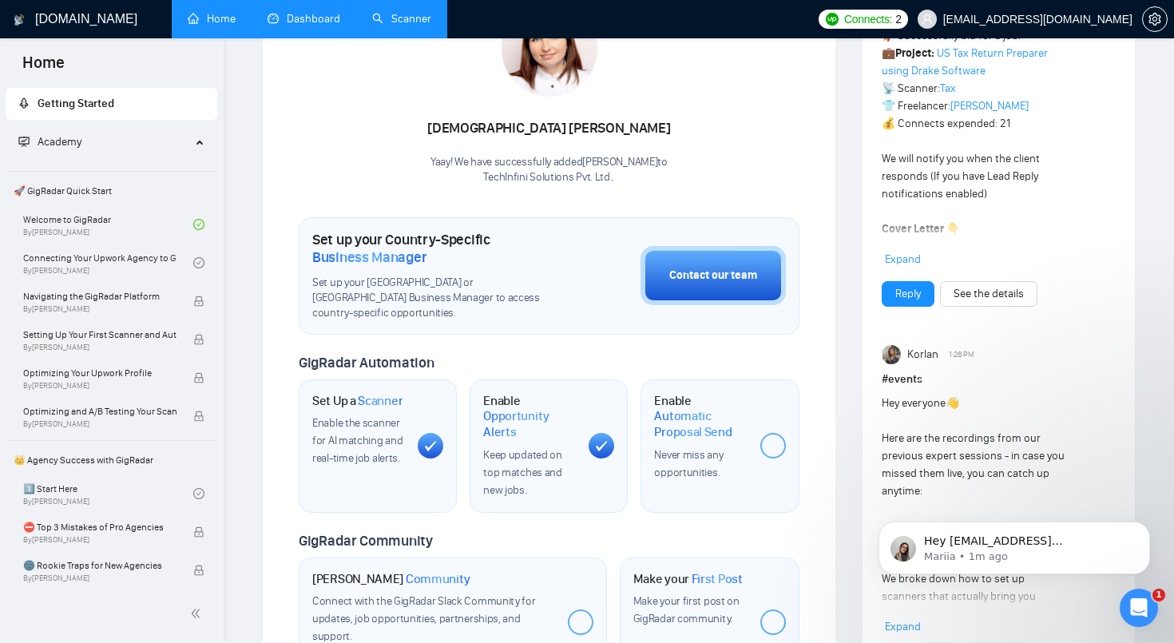
click at [694, 417] on span "Automatic Proposal Send" at bounding box center [700, 423] width 93 height 31
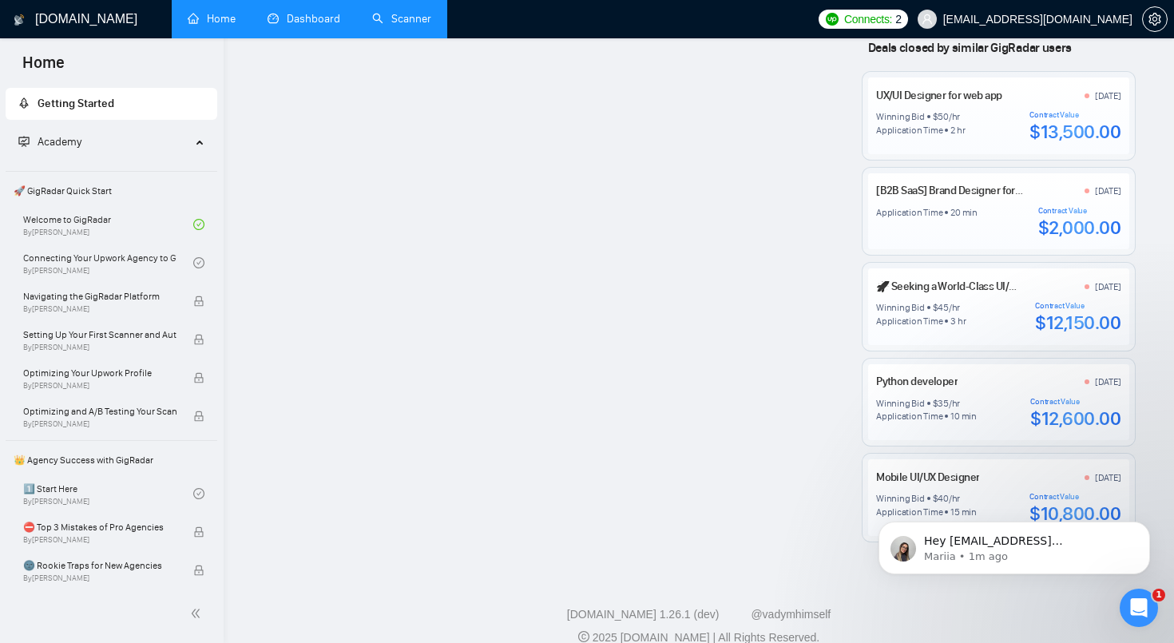
scroll to position [1589, 0]
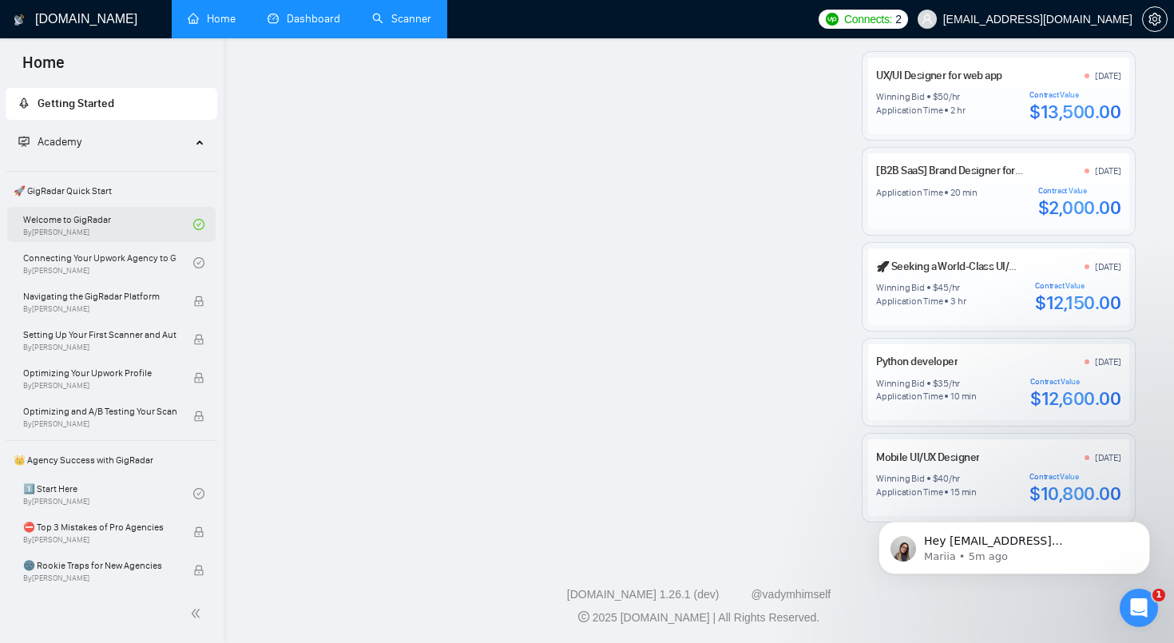
click at [101, 229] on link "Welcome to GigRadar By [PERSON_NAME]" at bounding box center [108, 224] width 170 height 35
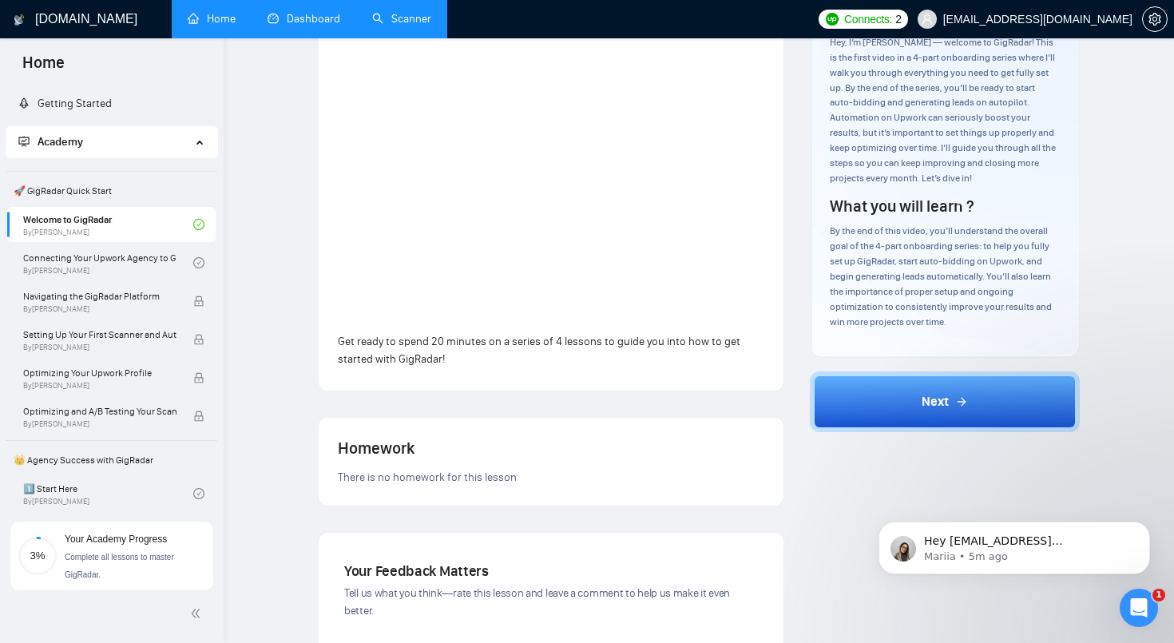
scroll to position [153, 0]
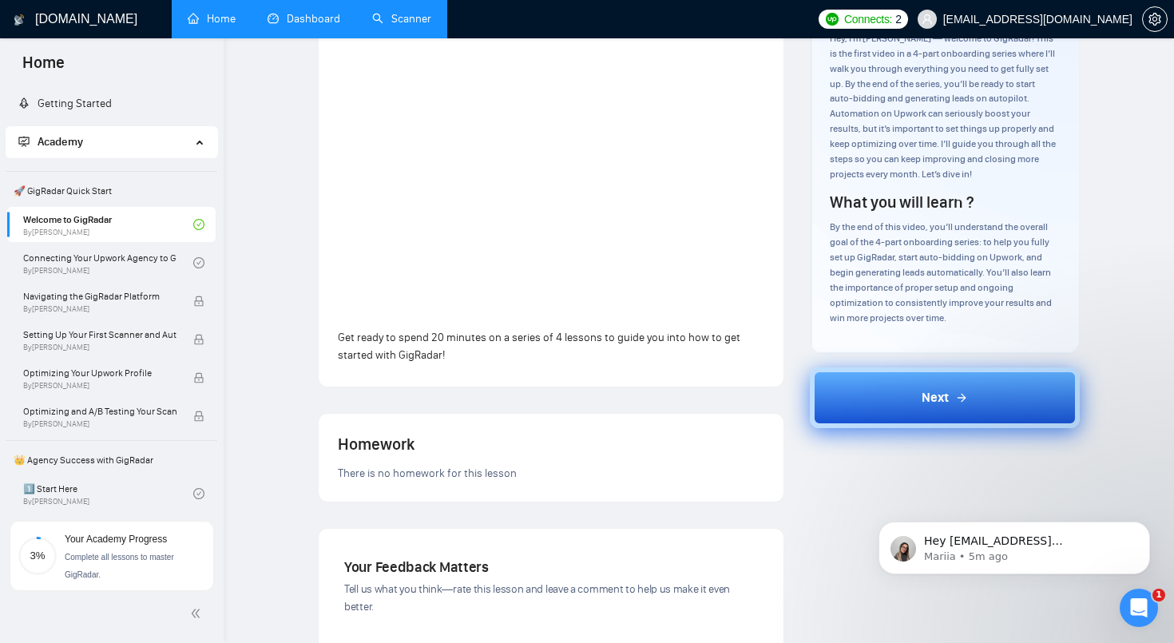
click at [898, 375] on button "Next" at bounding box center [945, 397] width 270 height 61
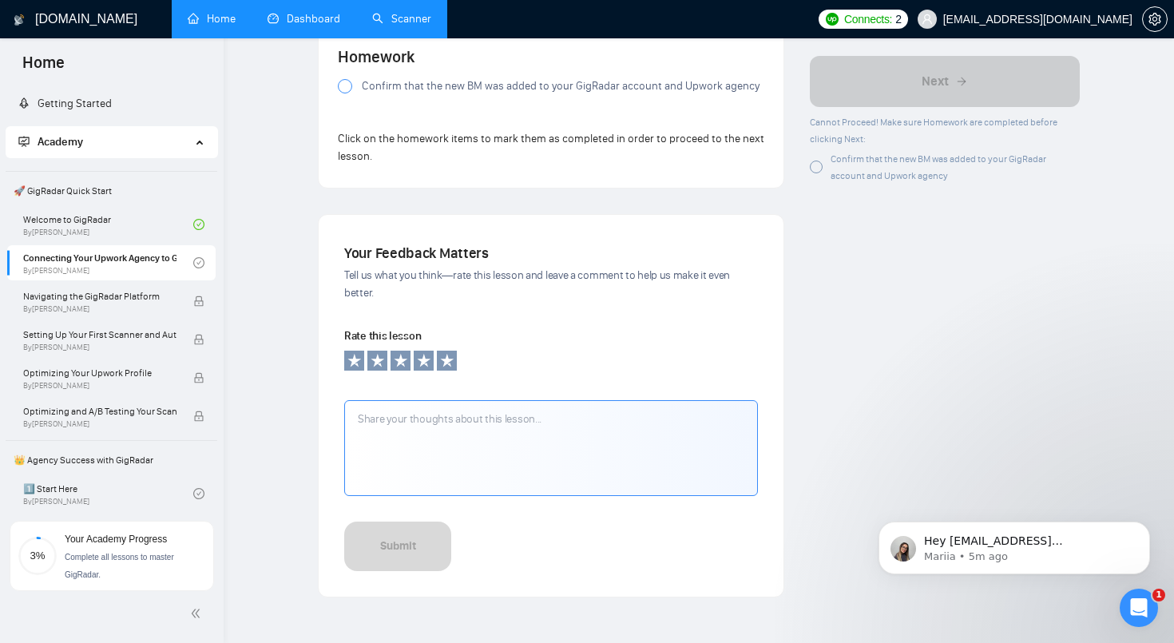
scroll to position [1290, 0]
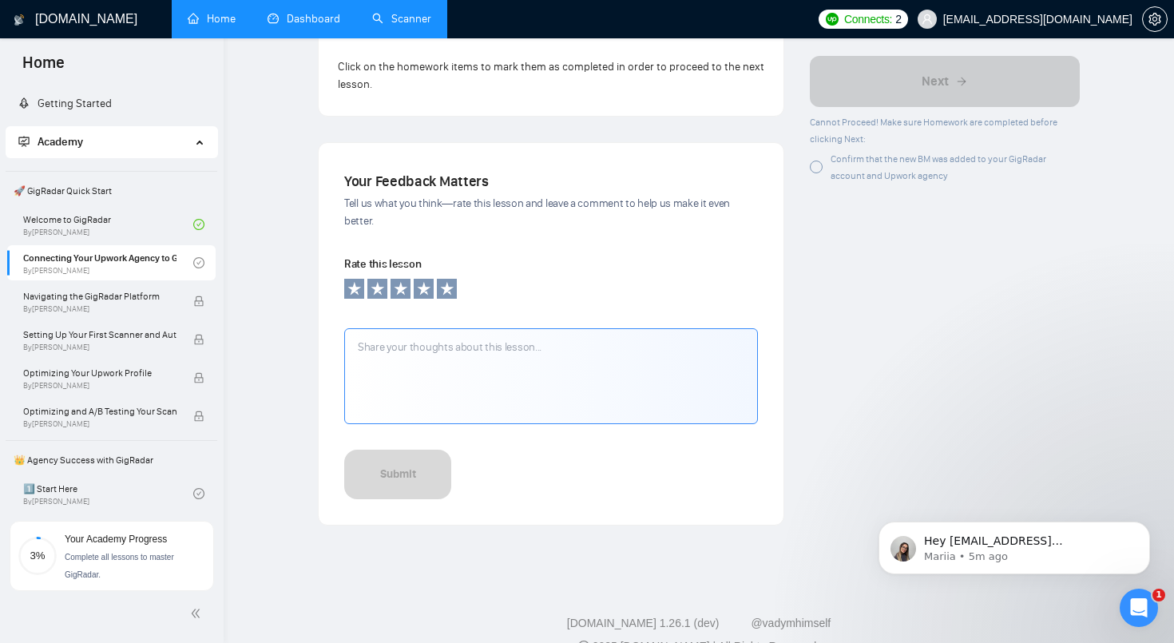
scroll to position [1321, 0]
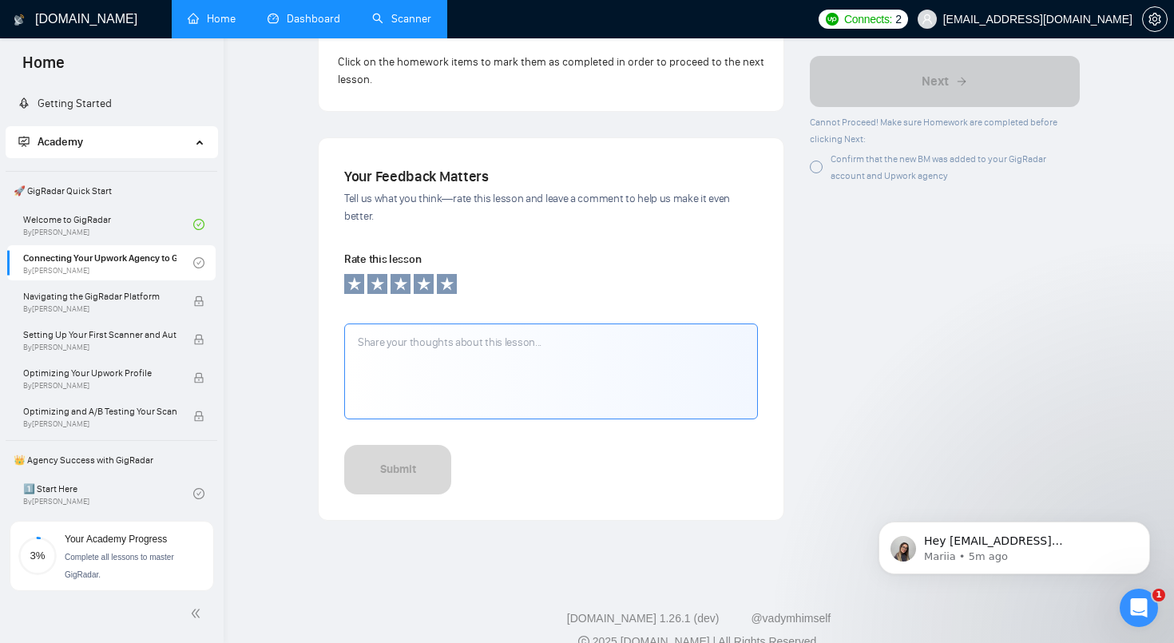
click at [815, 165] on div at bounding box center [816, 167] width 13 height 13
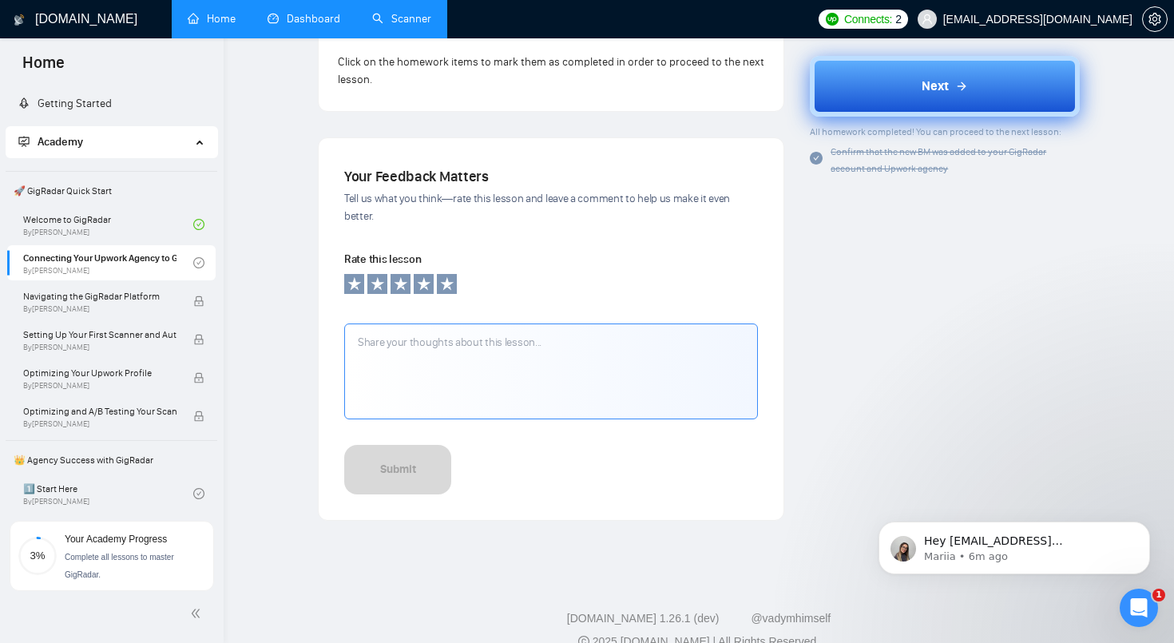
click at [888, 106] on button "Next" at bounding box center [945, 86] width 270 height 61
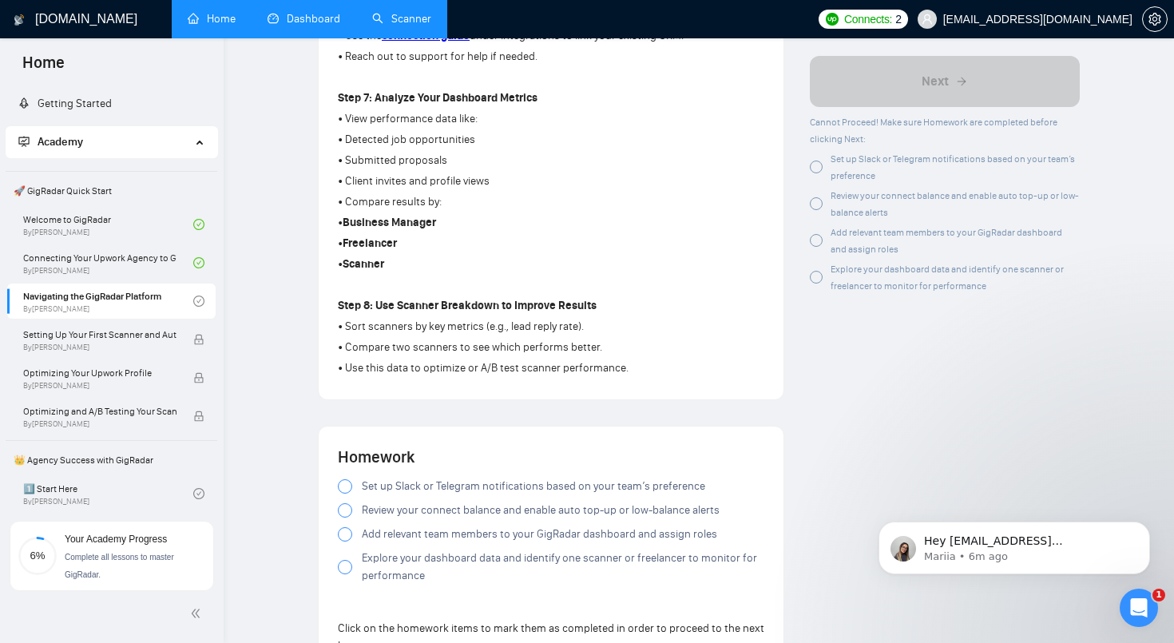
scroll to position [1100, 0]
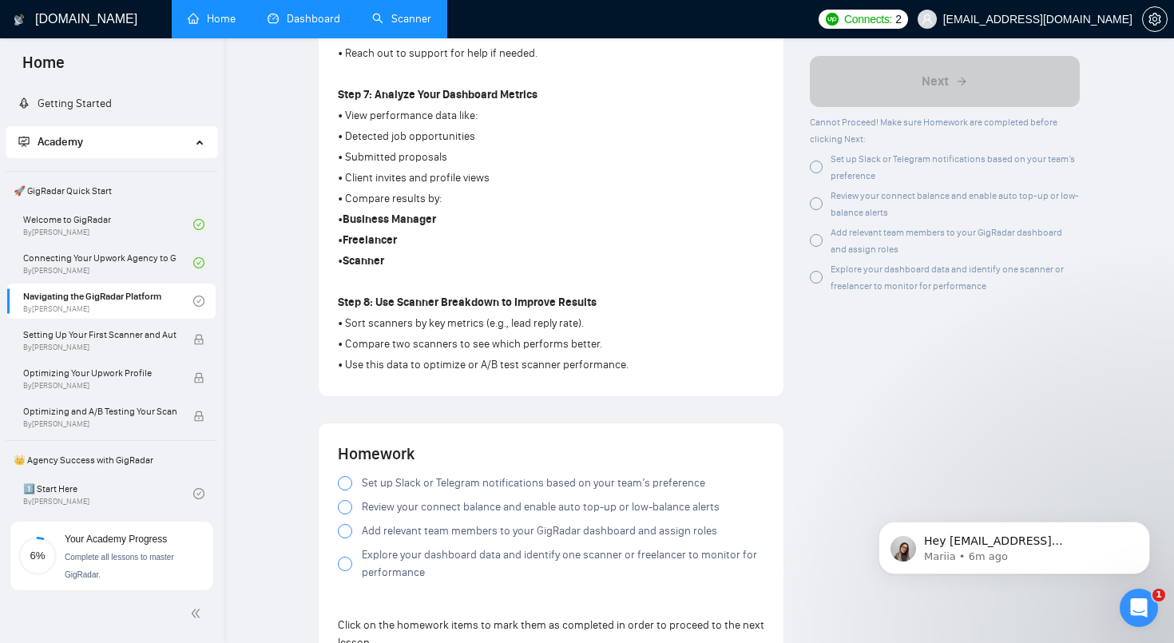
click at [815, 170] on div at bounding box center [816, 167] width 13 height 13
click at [819, 210] on div "Review your connect balance and enable auto top-up or low-balance alerts" at bounding box center [945, 204] width 270 height 34
click at [815, 238] on div at bounding box center [816, 240] width 13 height 13
click at [819, 277] on div at bounding box center [816, 277] width 13 height 13
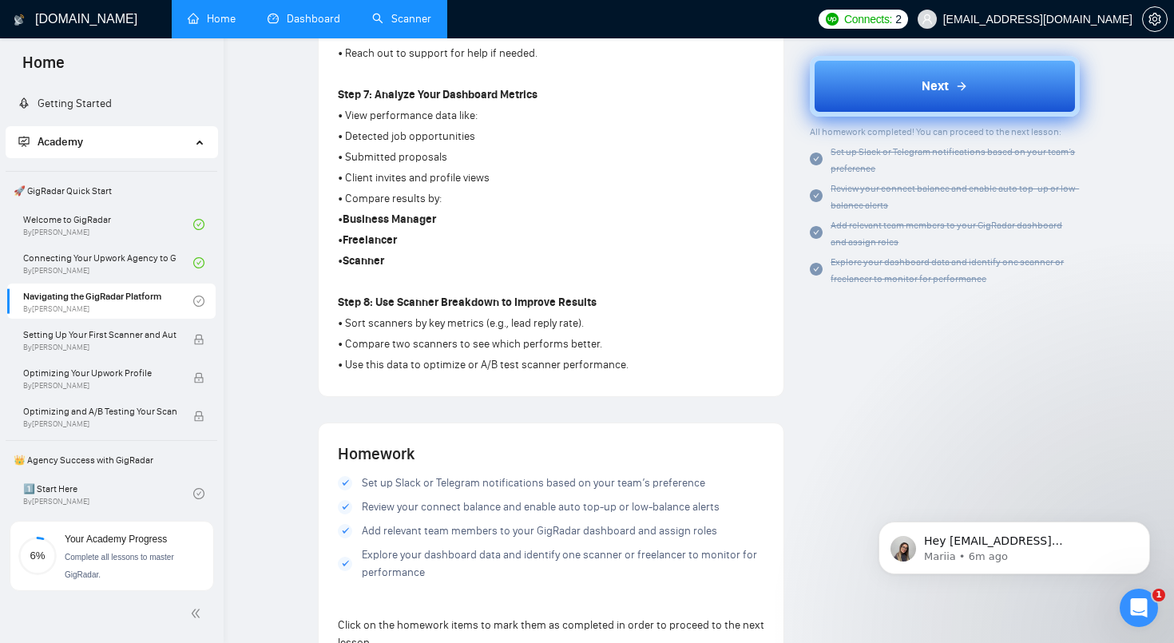
click at [912, 84] on button "Next" at bounding box center [945, 86] width 270 height 61
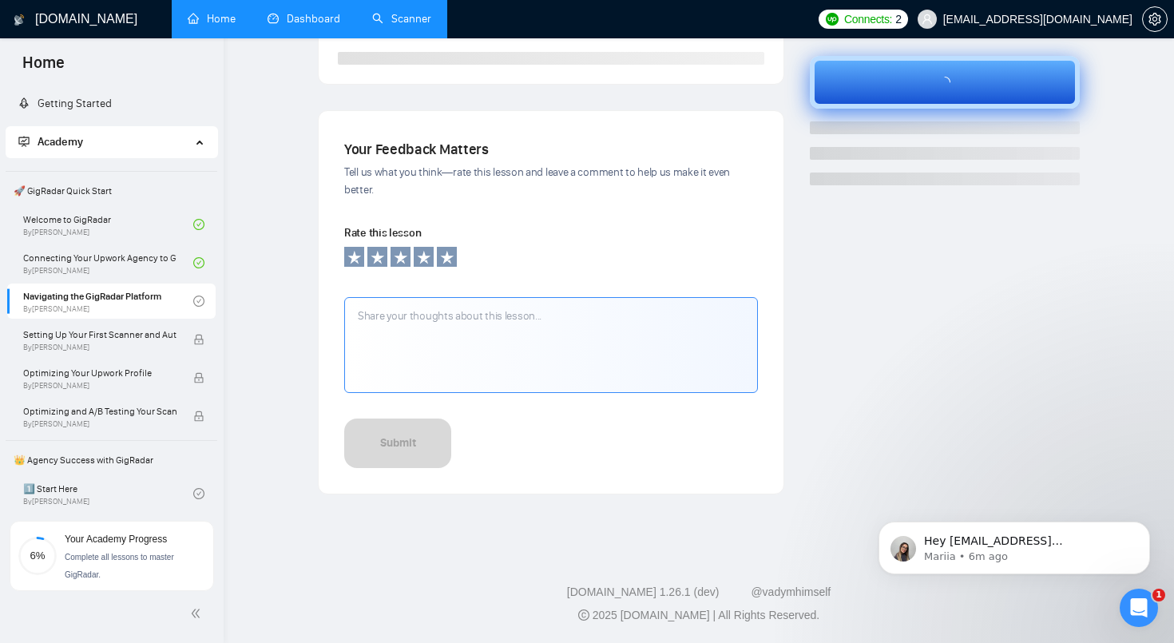
scroll to position [445, 0]
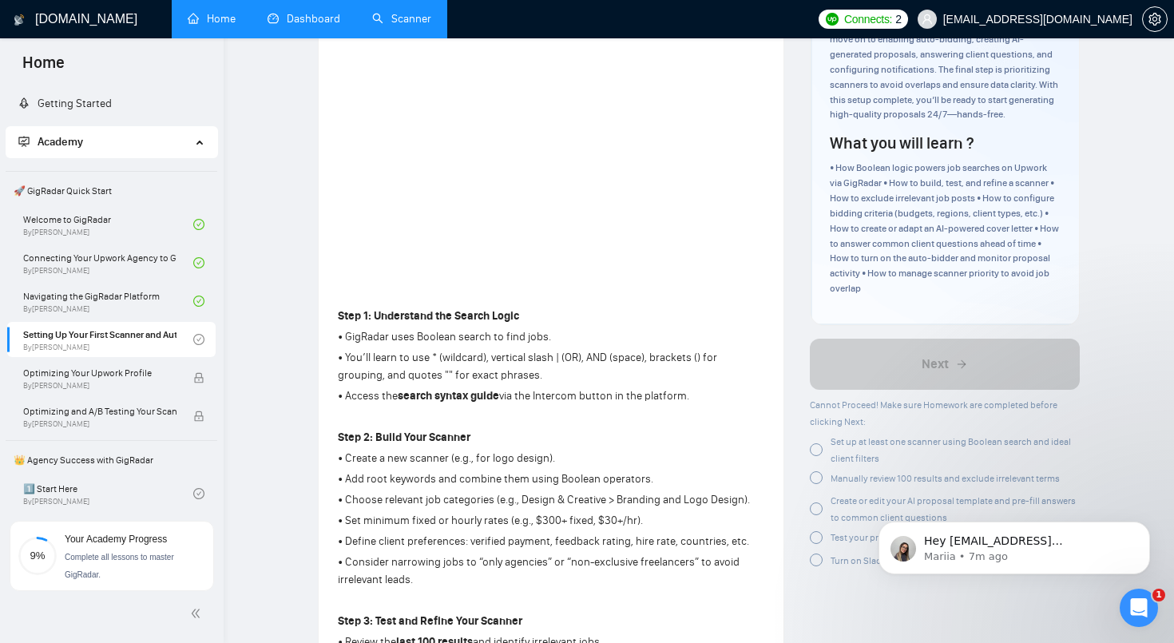
scroll to position [229, 0]
